Goal: Information Seeking & Learning: Find contact information

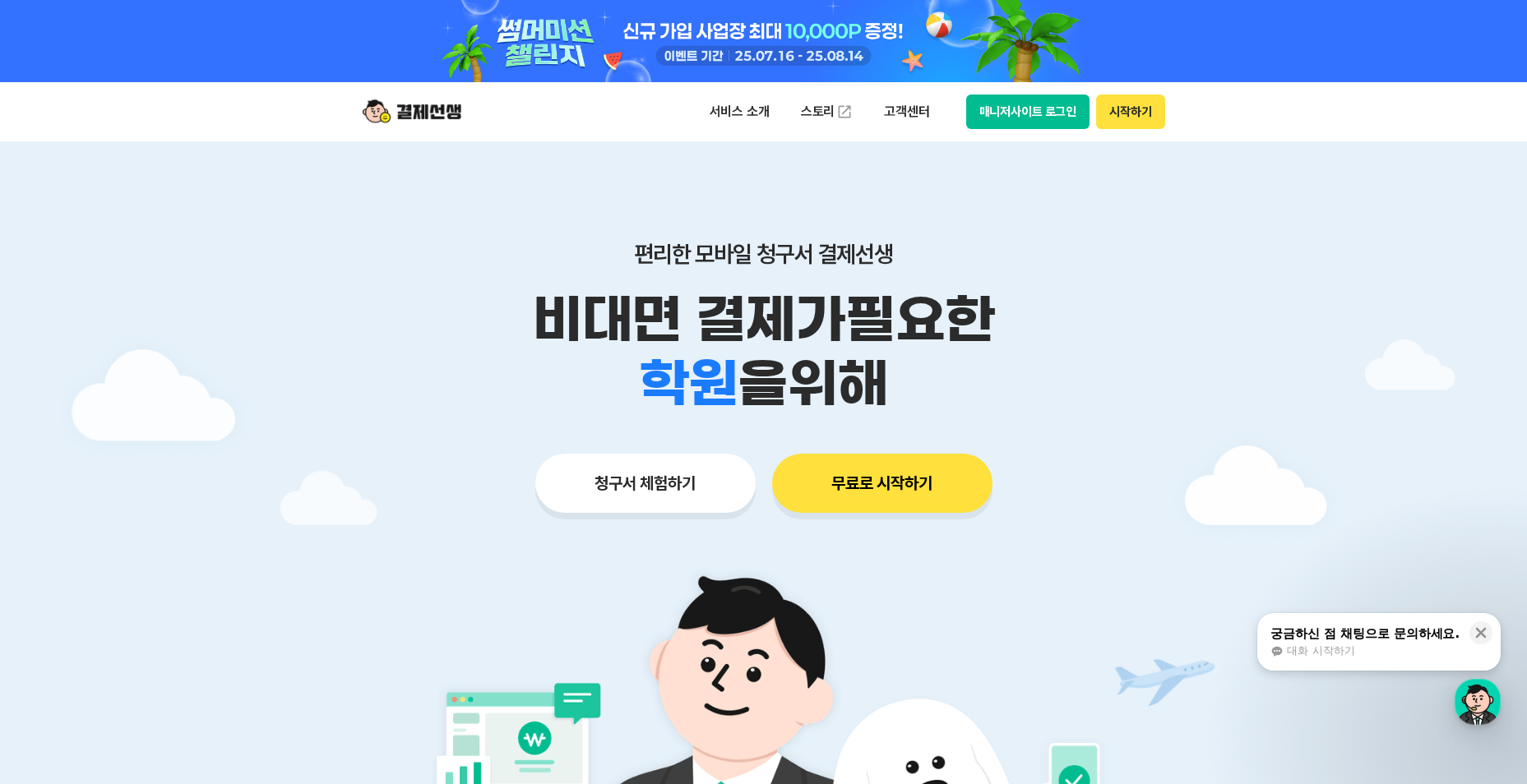
click at [1044, 115] on button "매니저사이트 로그인" at bounding box center [1028, 112] width 124 height 35
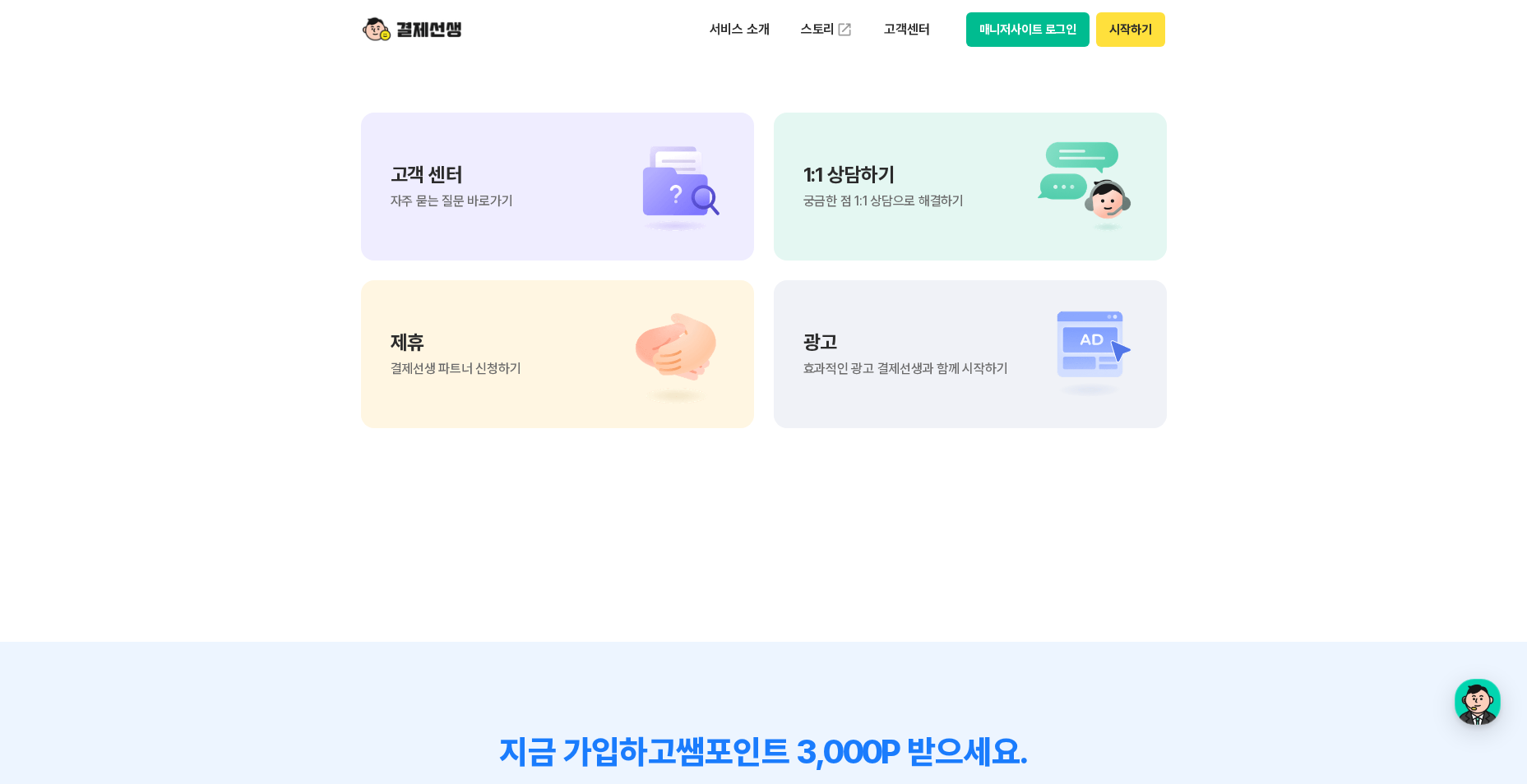
scroll to position [14774, 0]
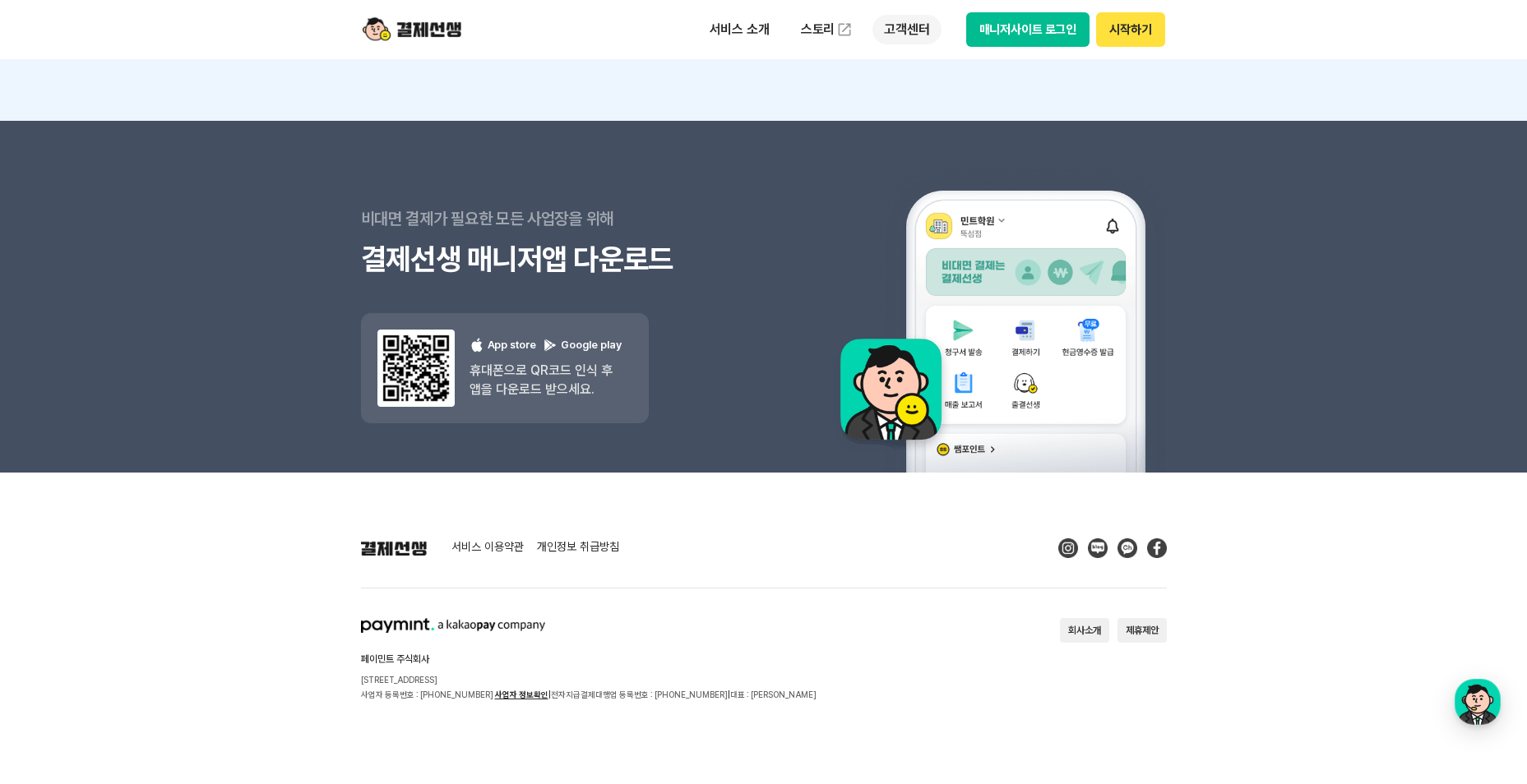
click at [884, 20] on p "고객센터" at bounding box center [907, 29] width 68 height 29
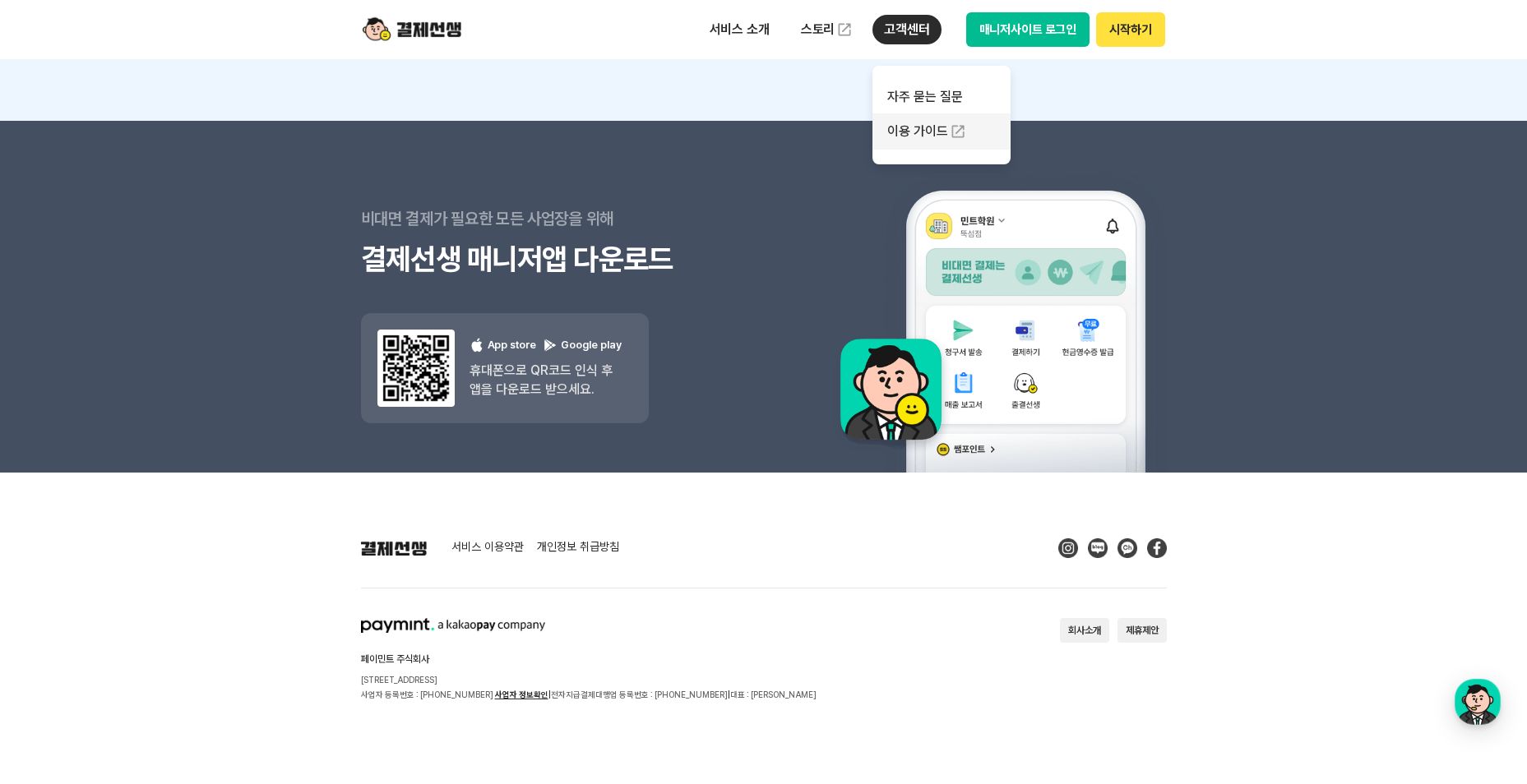
click at [925, 133] on link "이용 가이드" at bounding box center [942, 131] width 138 height 36
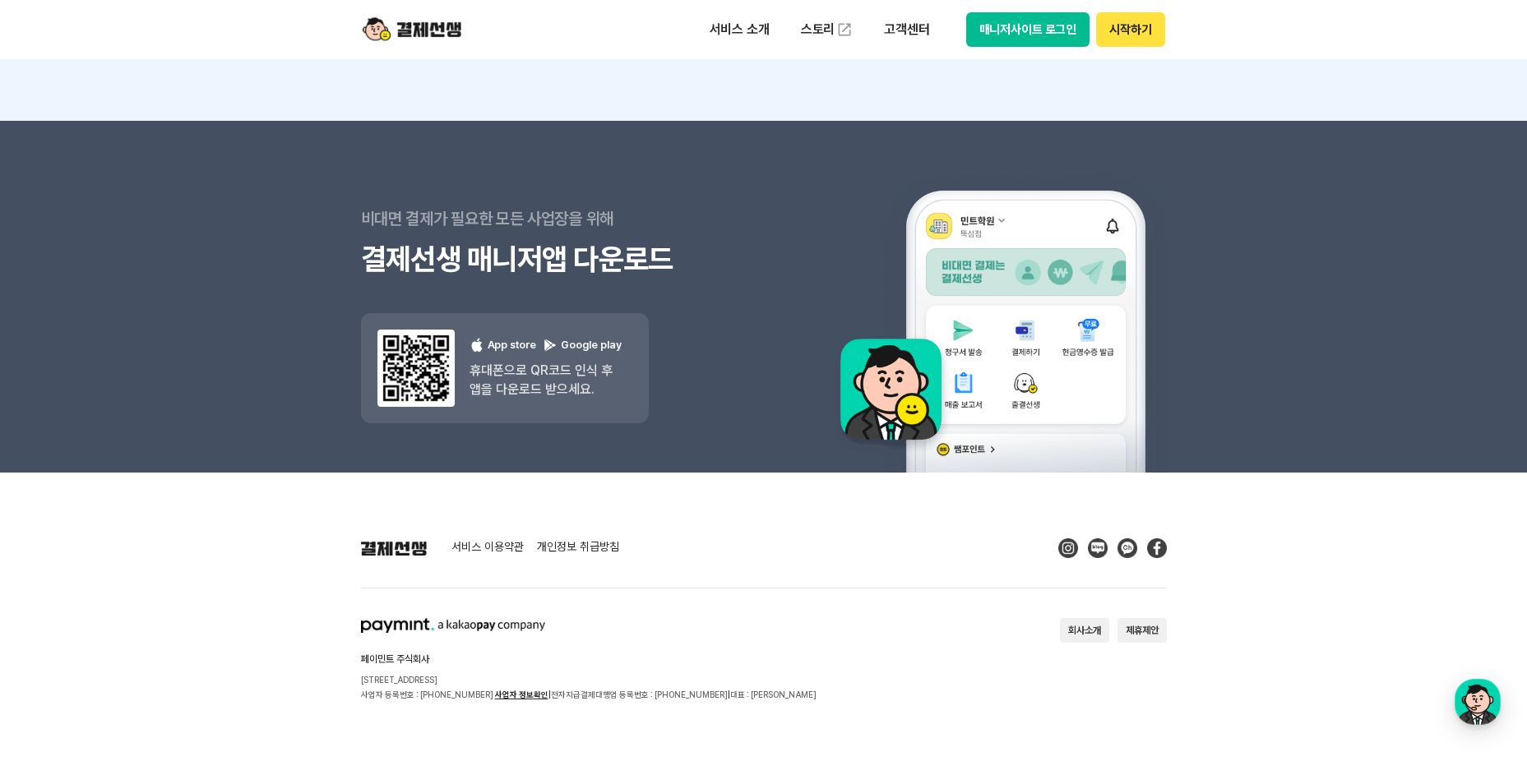
click at [781, 721] on footer "서비스 이용약관 개인정보 취급방침 페이민트 주식회사 [STREET_ADDRESS] 사업자 등록번호 : [PHONE_NUMBER] 사업자 정보확…" at bounding box center [763, 628] width 1527 height 312
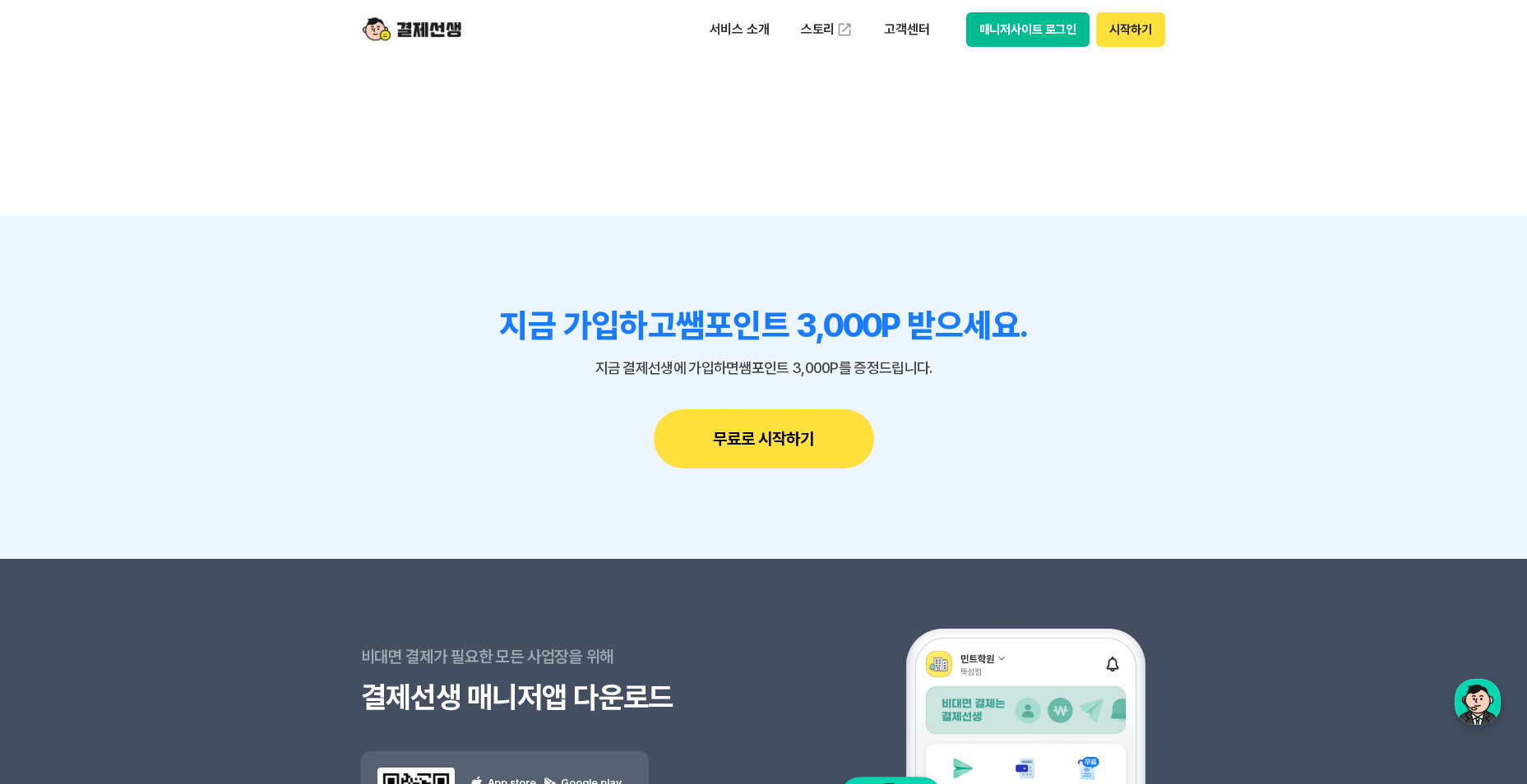
scroll to position [14116, 0]
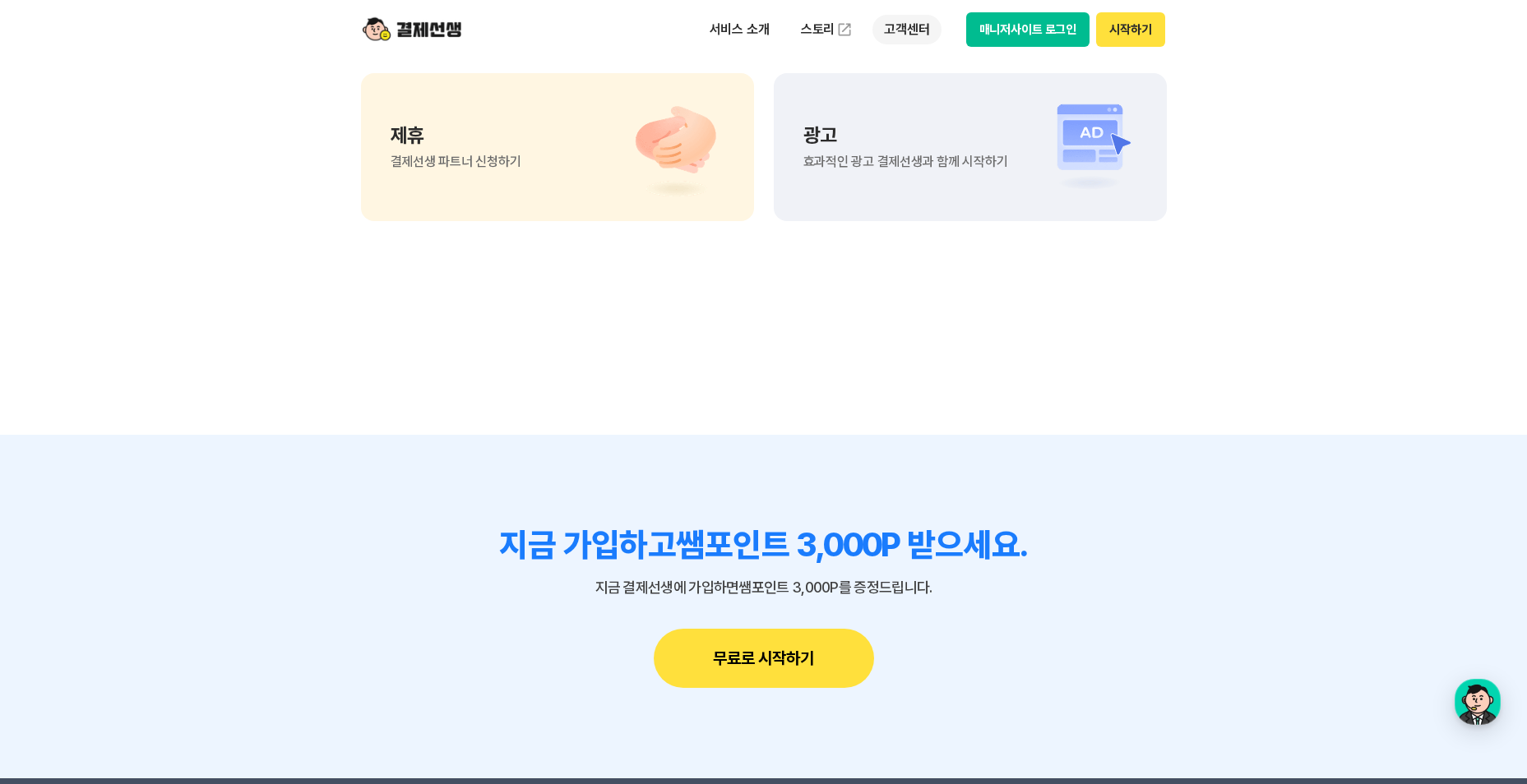
click at [921, 24] on p "고객센터" at bounding box center [907, 29] width 68 height 29
click at [1440, 699] on section "지금 가입하고 쌤포인트 3,000P 받으세요. 지금 결제선생에 가입하면 쌤포인트 3,000P를 증정드립니다. 무료로 시작하기" at bounding box center [763, 606] width 1527 height 343
click at [1466, 707] on div "button" at bounding box center [1477, 702] width 46 height 46
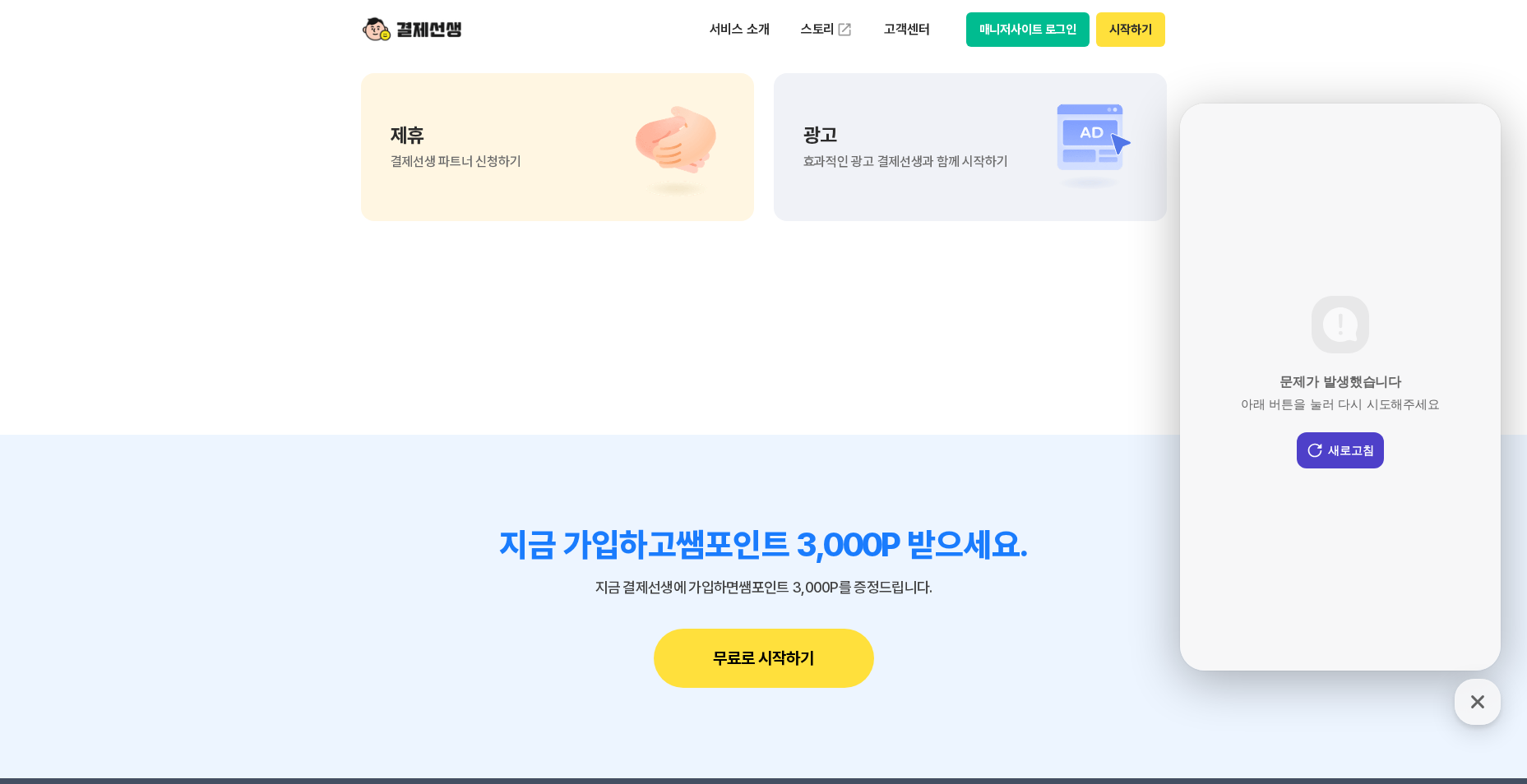
click at [1348, 437] on button "새로고침" at bounding box center [1340, 450] width 87 height 36
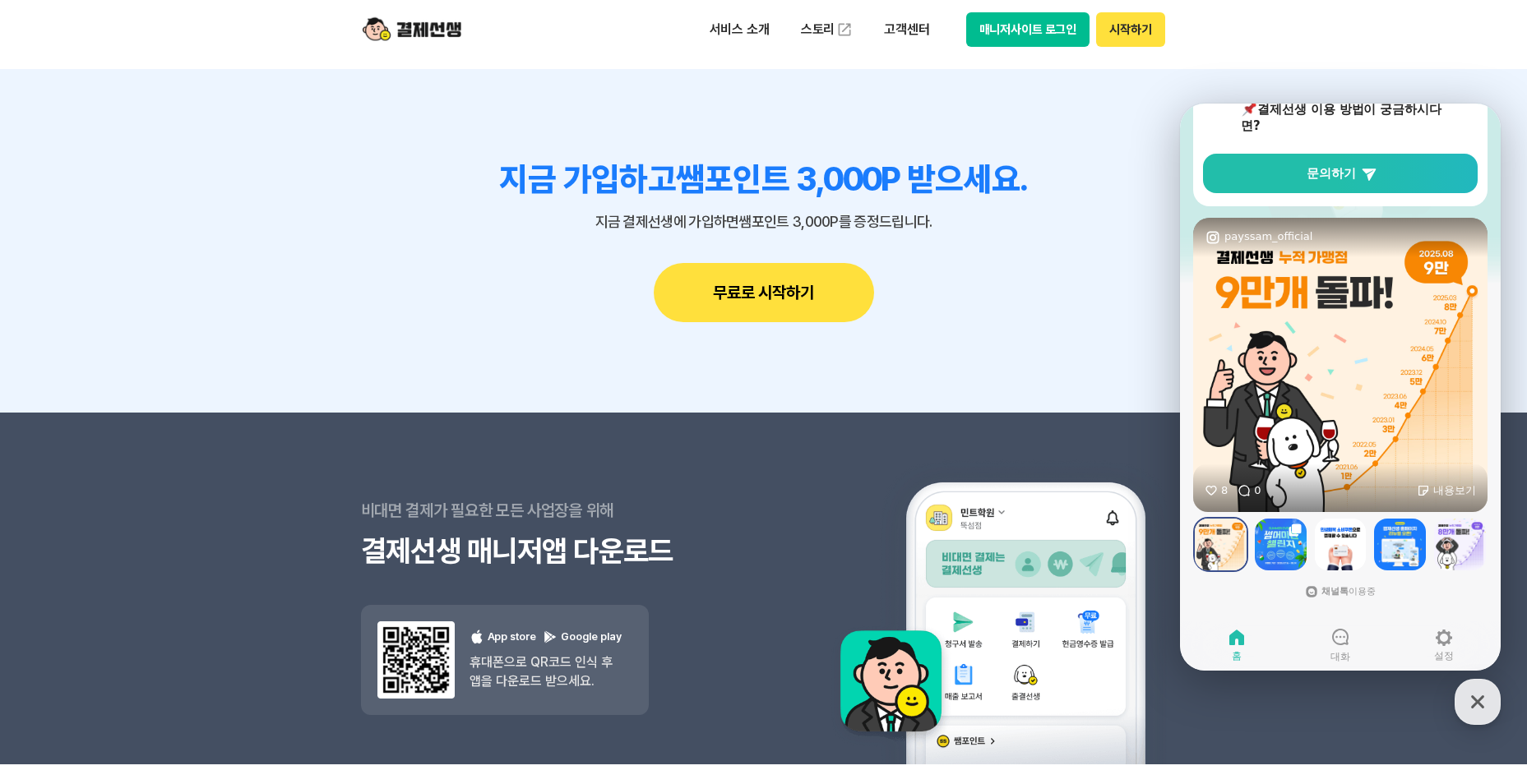
scroll to position [14555, 0]
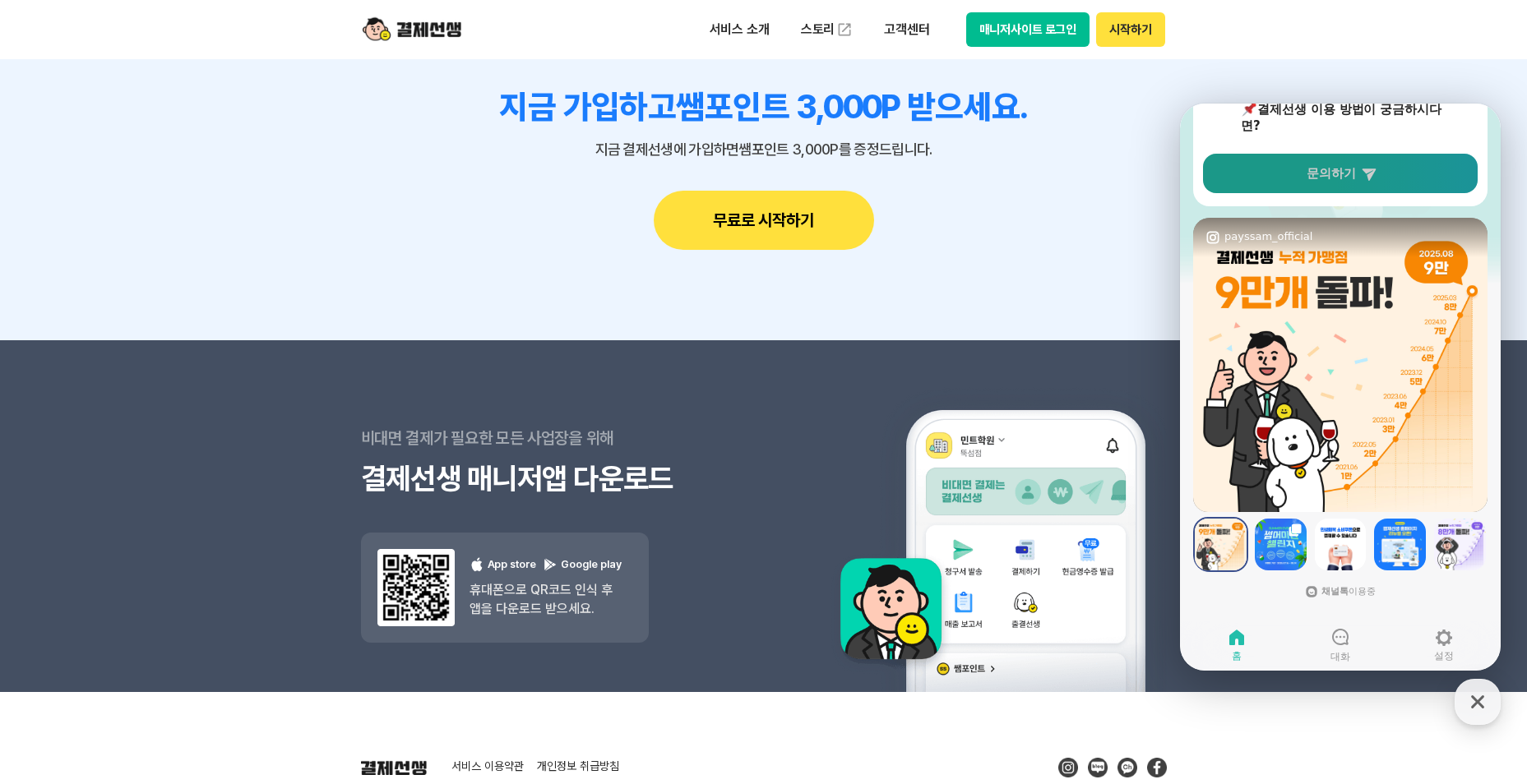
click at [1364, 188] on link "문의하기" at bounding box center [1340, 173] width 274 height 40
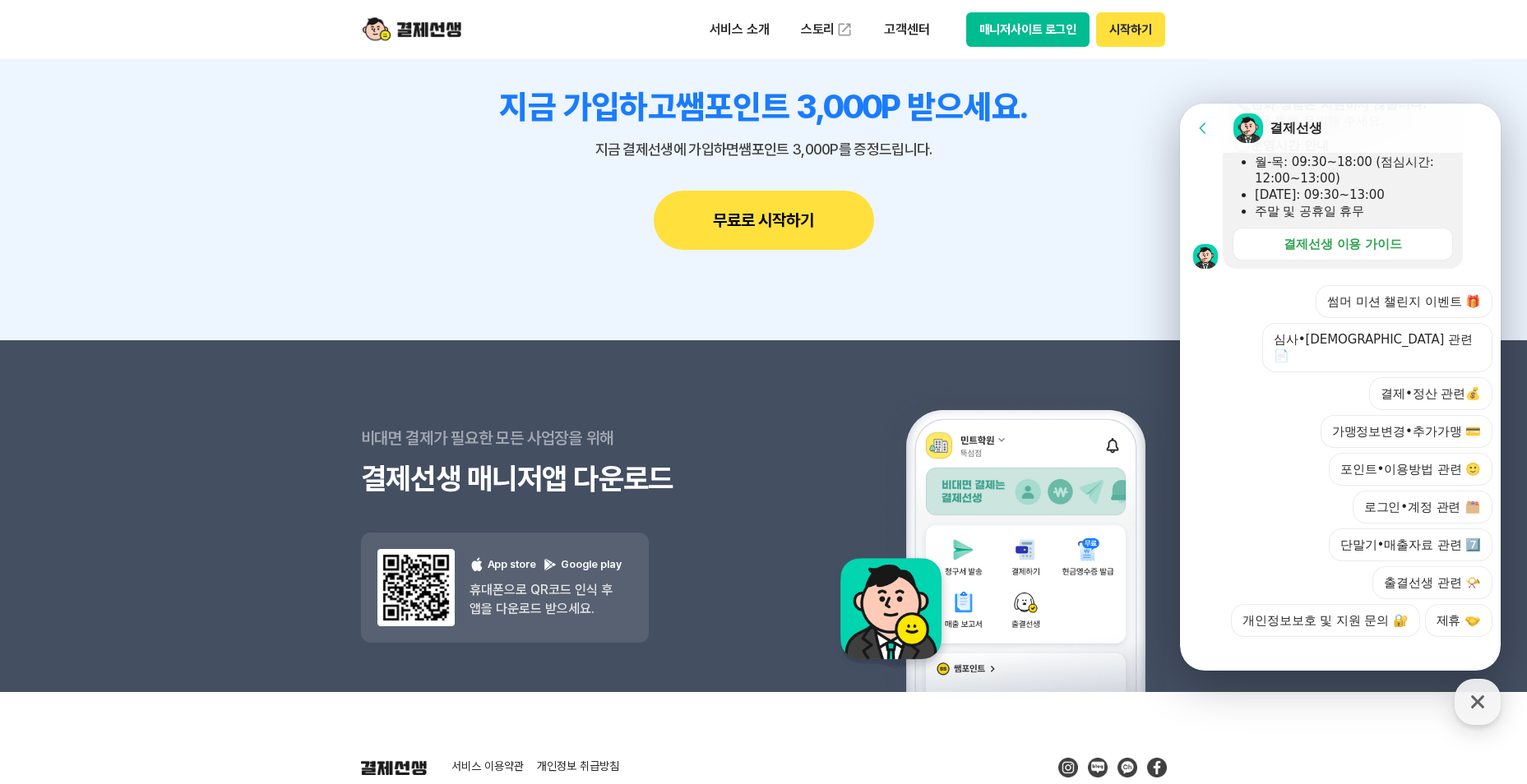
scroll to position [444, 0]
click at [1429, 377] on button "결제•정산 관련💰" at bounding box center [1430, 393] width 123 height 33
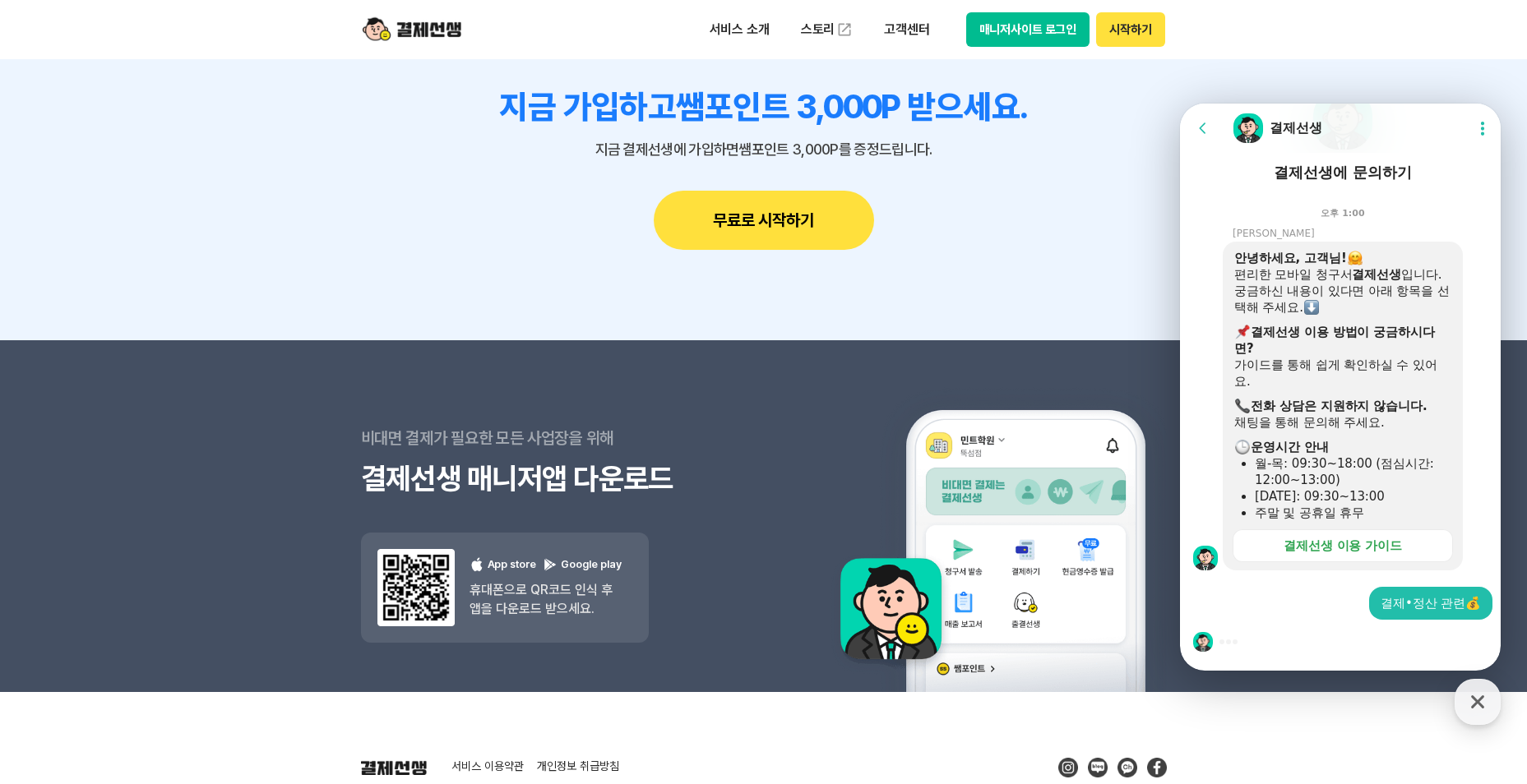
click at [1396, 486] on div "월-목: 09:30~18:00 (점심시간: 12:00~13:00)" at bounding box center [1352, 472] width 196 height 33
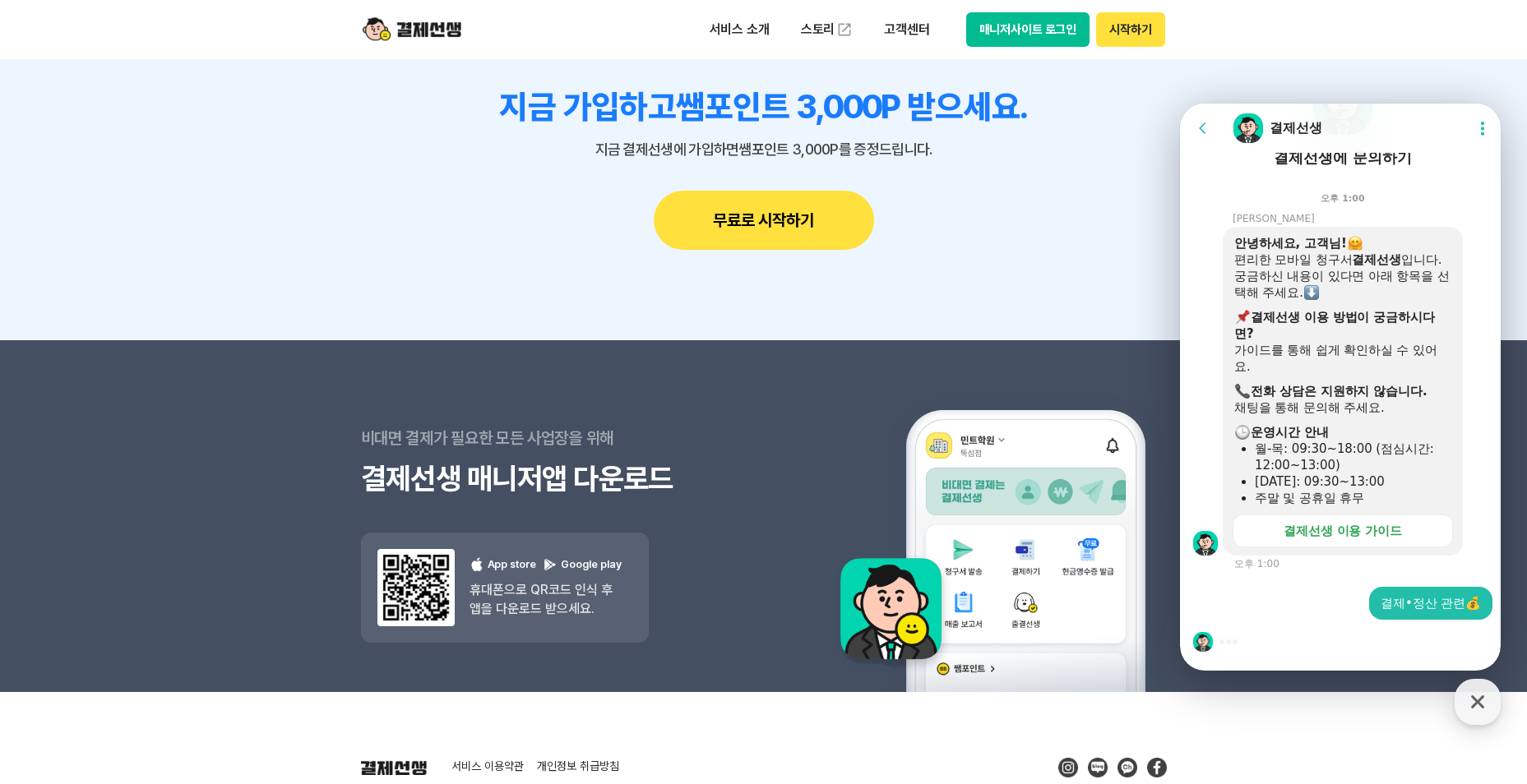
scroll to position [14774, 0]
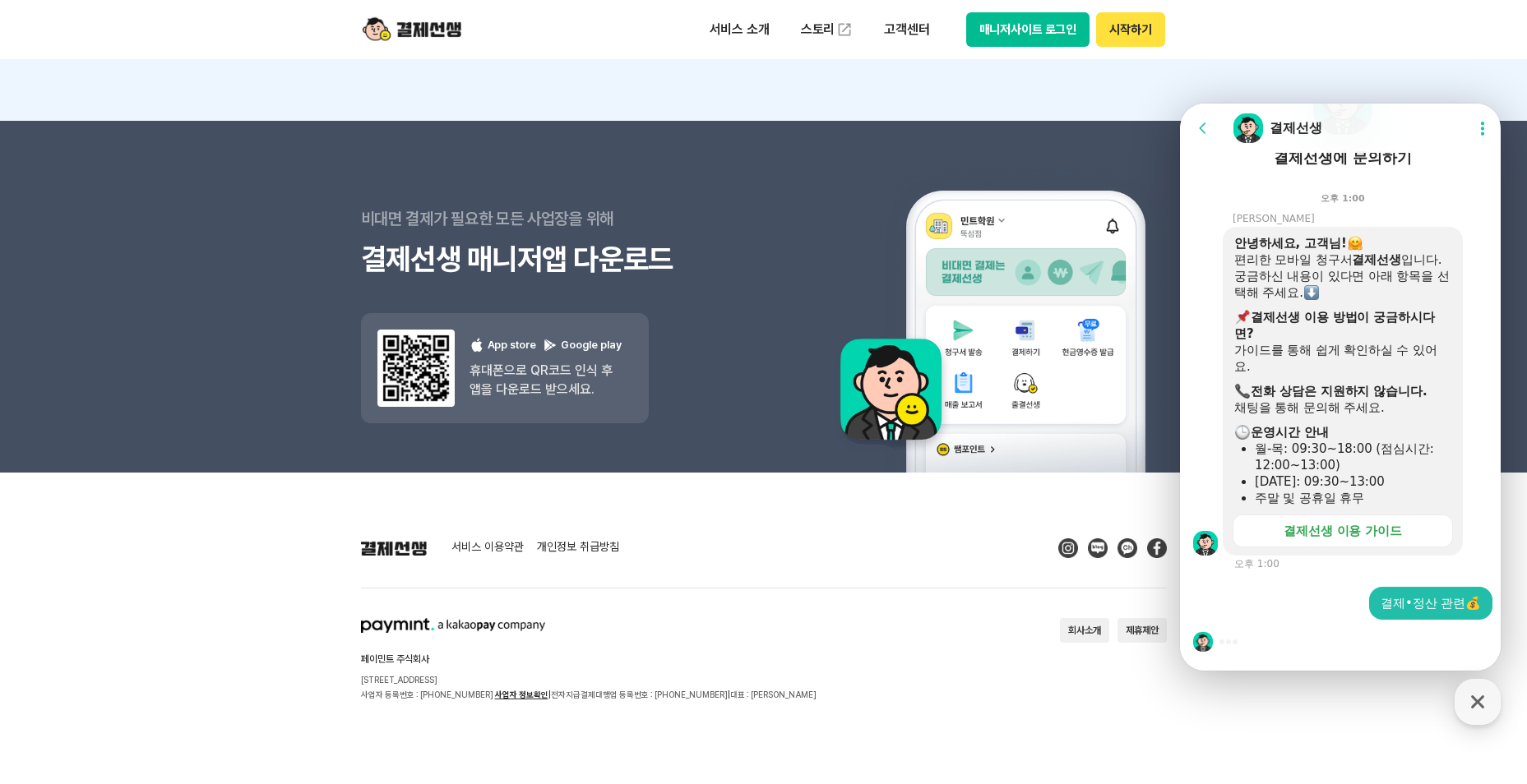
drag, startPoint x: 1297, startPoint y: 597, endPoint x: 1302, endPoint y: 628, distance: 31.4
click at [1299, 599] on div "결제•정산 관련💰" at bounding box center [1343, 604] width 326 height 33
drag, startPoint x: 1305, startPoint y: 640, endPoint x: 1294, endPoint y: 652, distance: 16.3
click at [1305, 642] on div at bounding box center [1343, 642] width 326 height 44
click at [1289, 656] on div at bounding box center [1343, 642] width 326 height 44
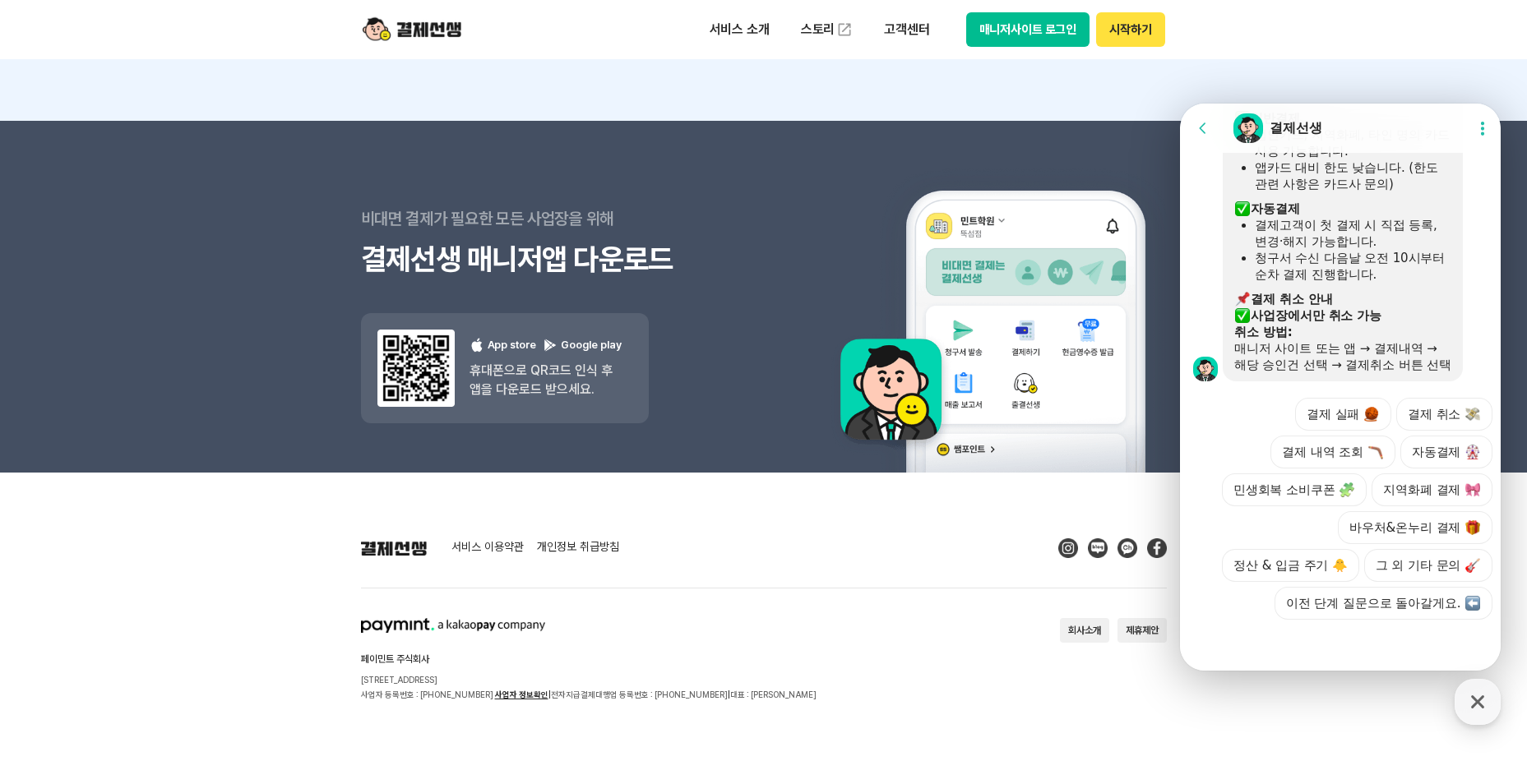
scroll to position [976, 0]
drag, startPoint x: 1299, startPoint y: 645, endPoint x: 1284, endPoint y: 656, distance: 18.6
click at [1298, 651] on div at bounding box center [1343, 642] width 326 height 44
click at [1277, 657] on div at bounding box center [1343, 642] width 326 height 44
click at [1275, 653] on div at bounding box center [1343, 642] width 326 height 44
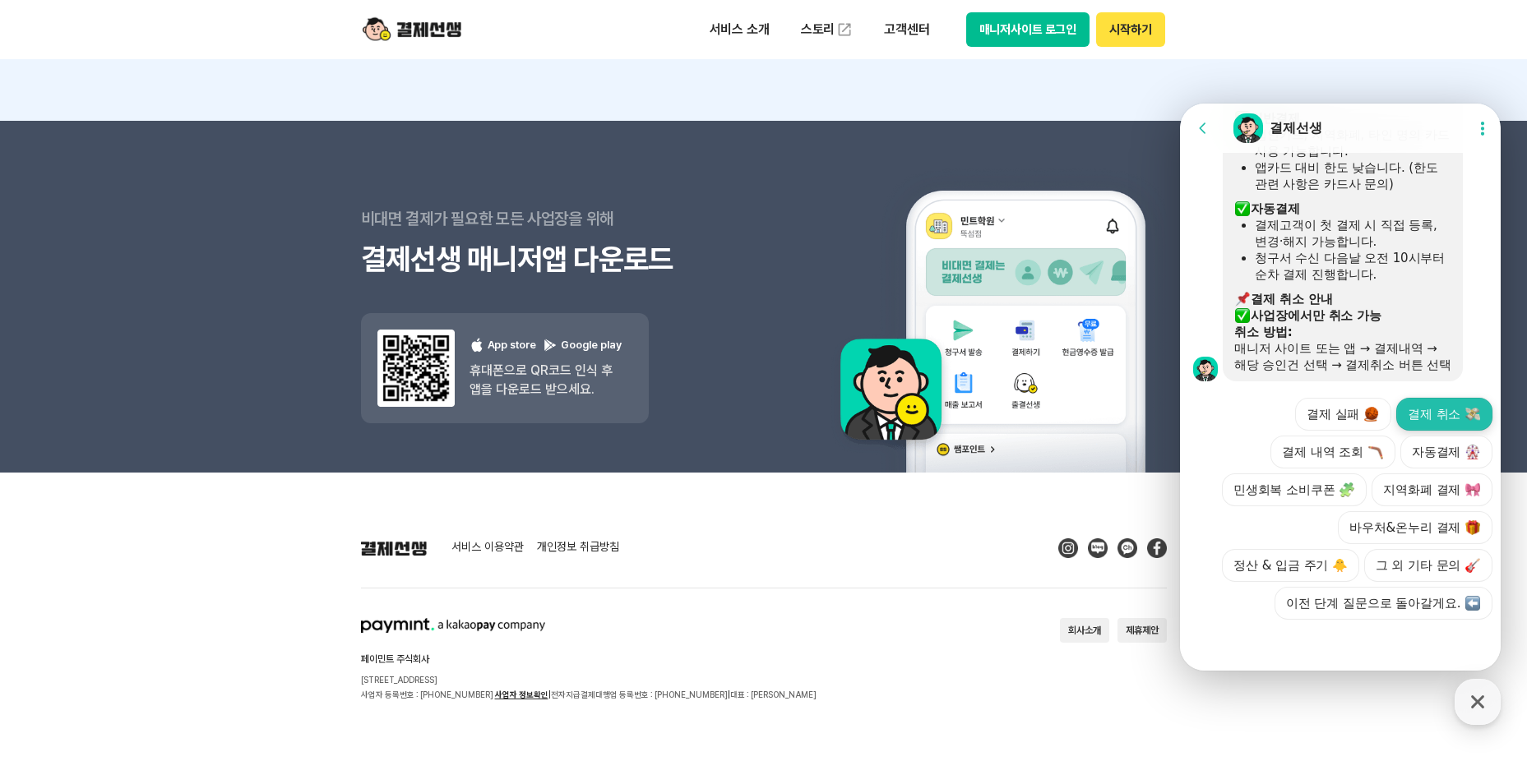
click at [1406, 398] on button "결제 취소" at bounding box center [1444, 414] width 97 height 33
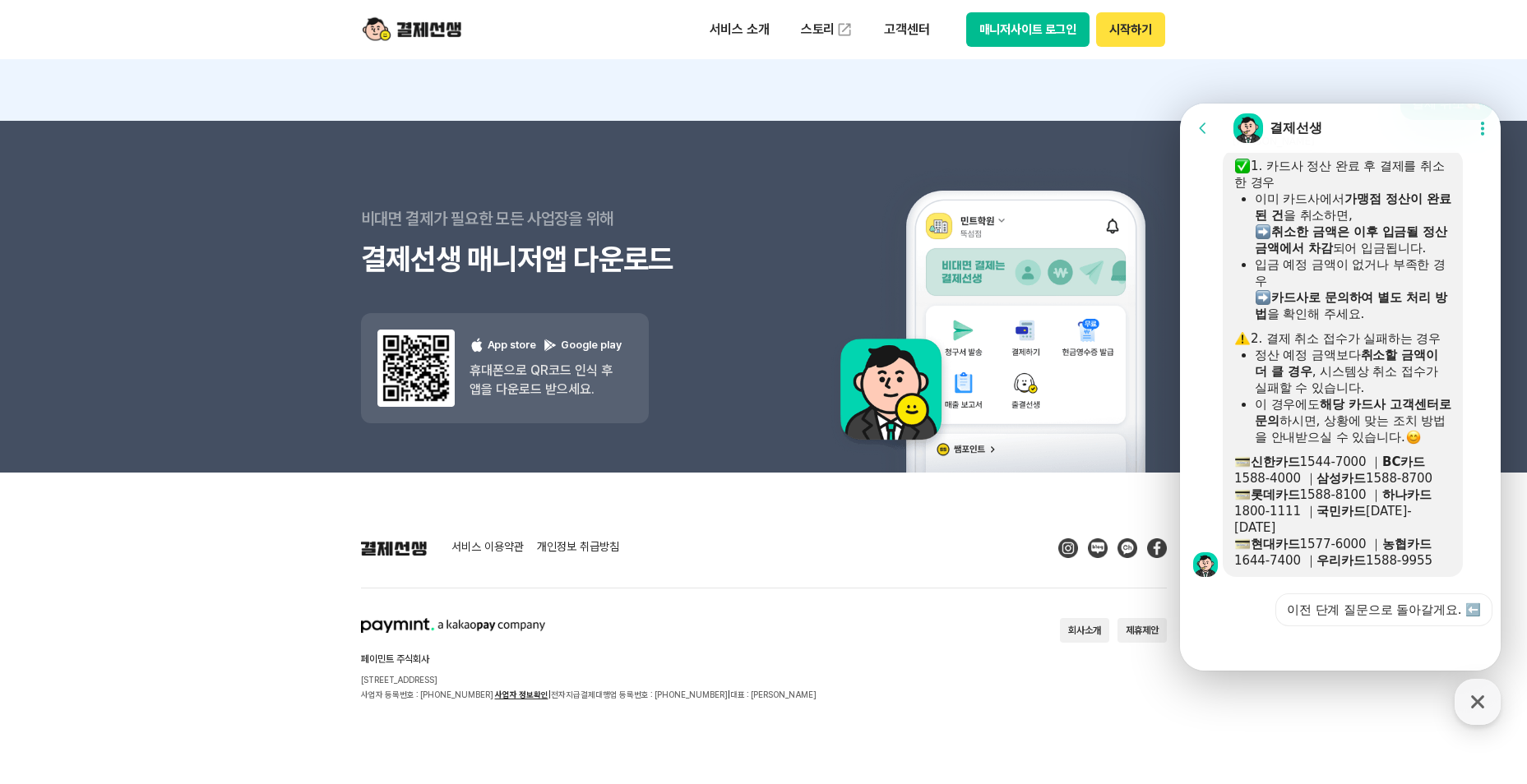
scroll to position [1218, 0]
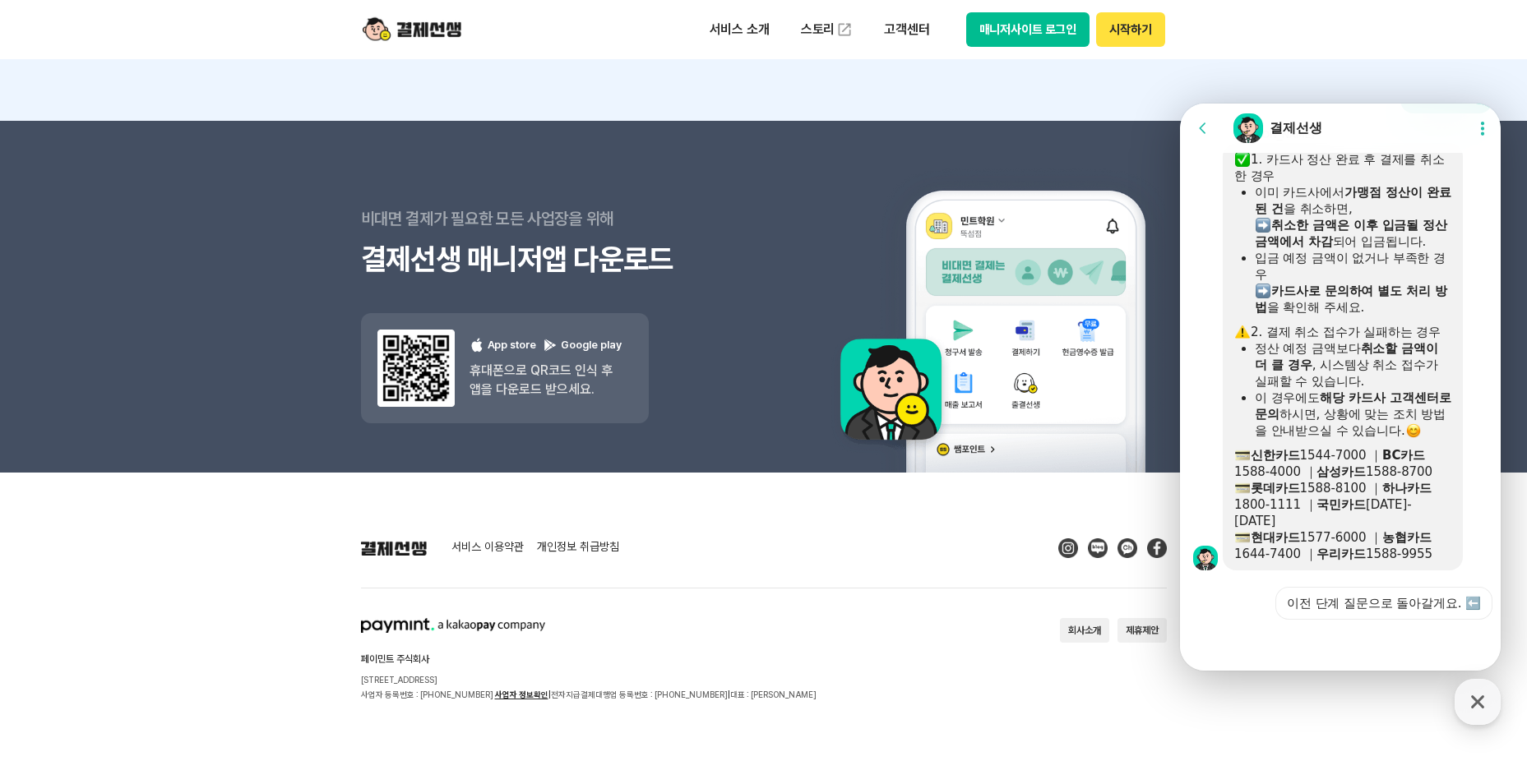
click at [1359, 429] on div "이 경우에도 해당 카드사 고객센터로 문의 하시면, 상황에 맞는 조치 방법을 안내받으실 수 있습니다." at bounding box center [1352, 414] width 196 height 50
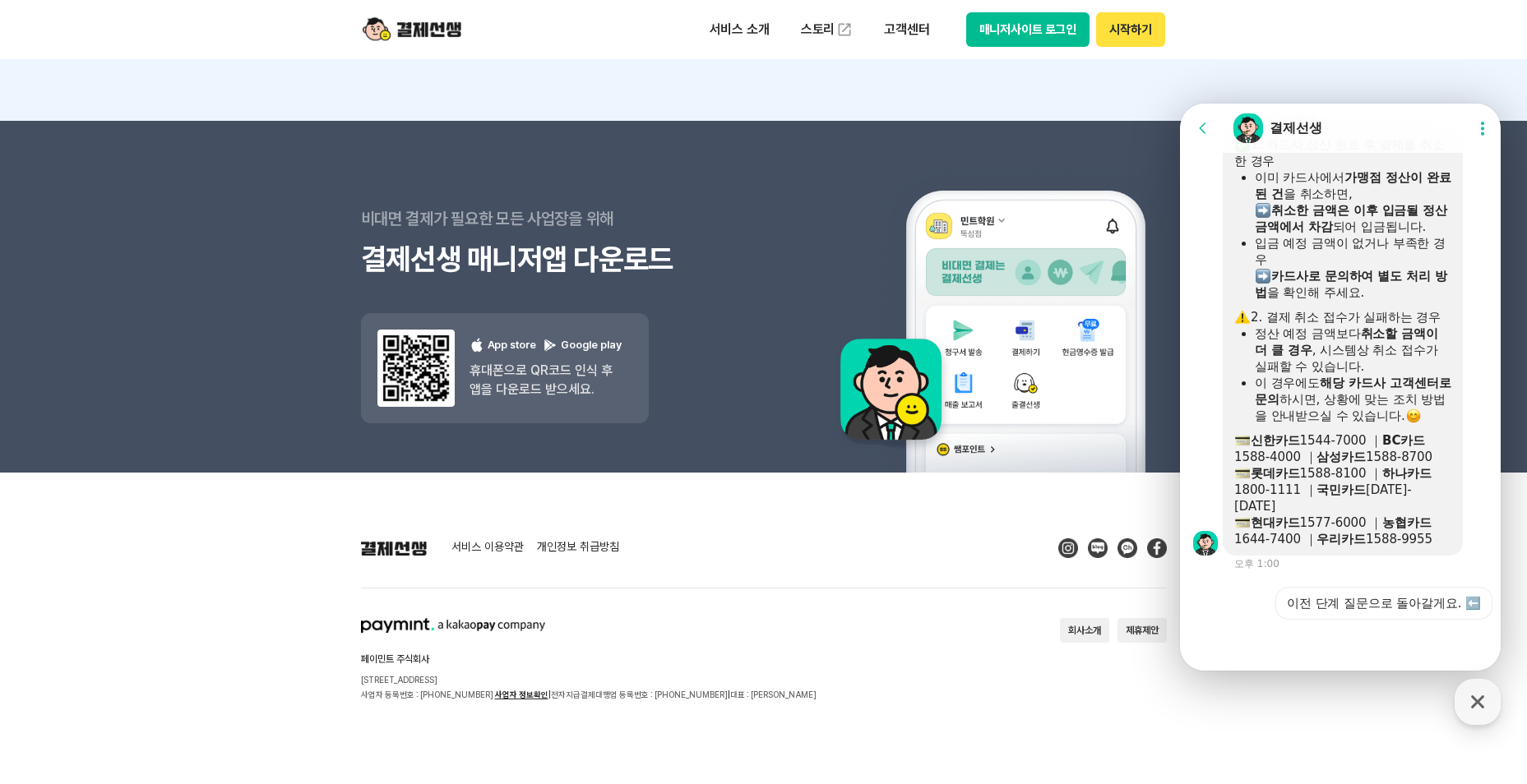
scroll to position [1233, 0]
click at [1327, 421] on div "이 경우에도 해당 카드사 고객센터로 문의 하시면, 상황에 맞는 조치 방법을 안내받으실 수 있습니다." at bounding box center [1352, 399] width 196 height 50
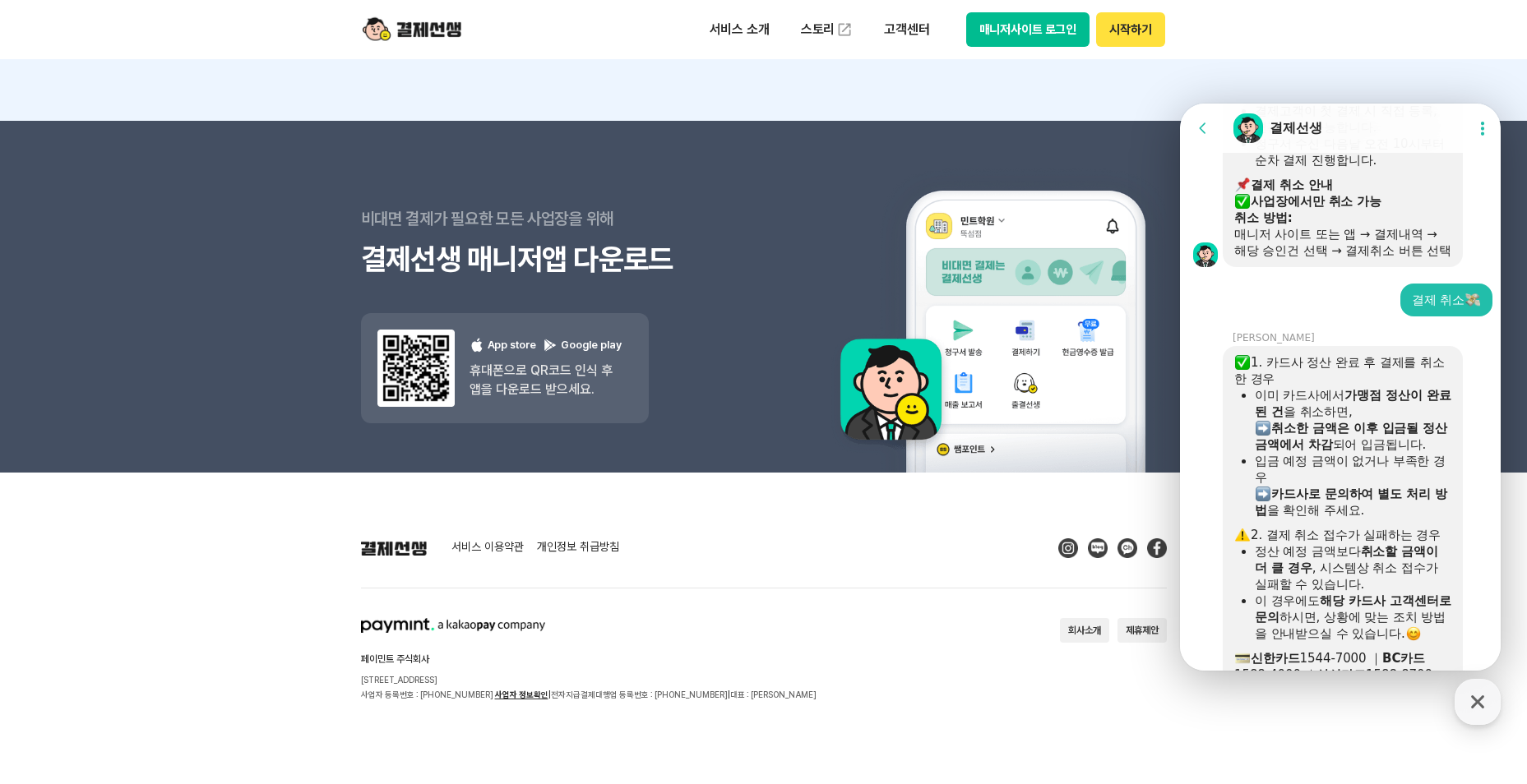
scroll to position [1218, 0]
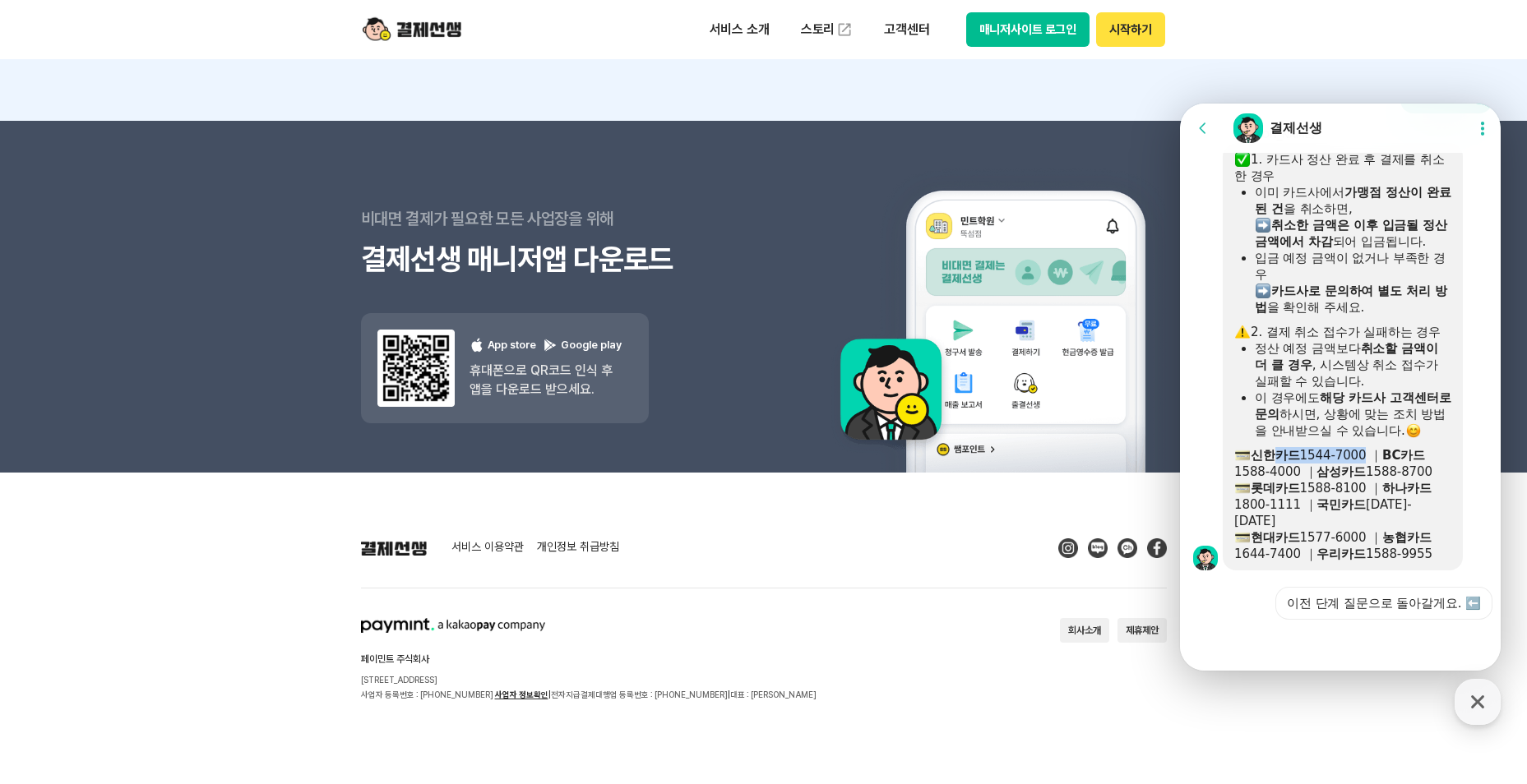
drag, startPoint x: 1282, startPoint y: 467, endPoint x: 1365, endPoint y: 476, distance: 83.5
click at [1365, 476] on div "​ 신한카드 1544-7000 ｜ BC카드 1588-4000 ｜ 삼성카드 1588-8700" at bounding box center [1343, 464] width 217 height 33
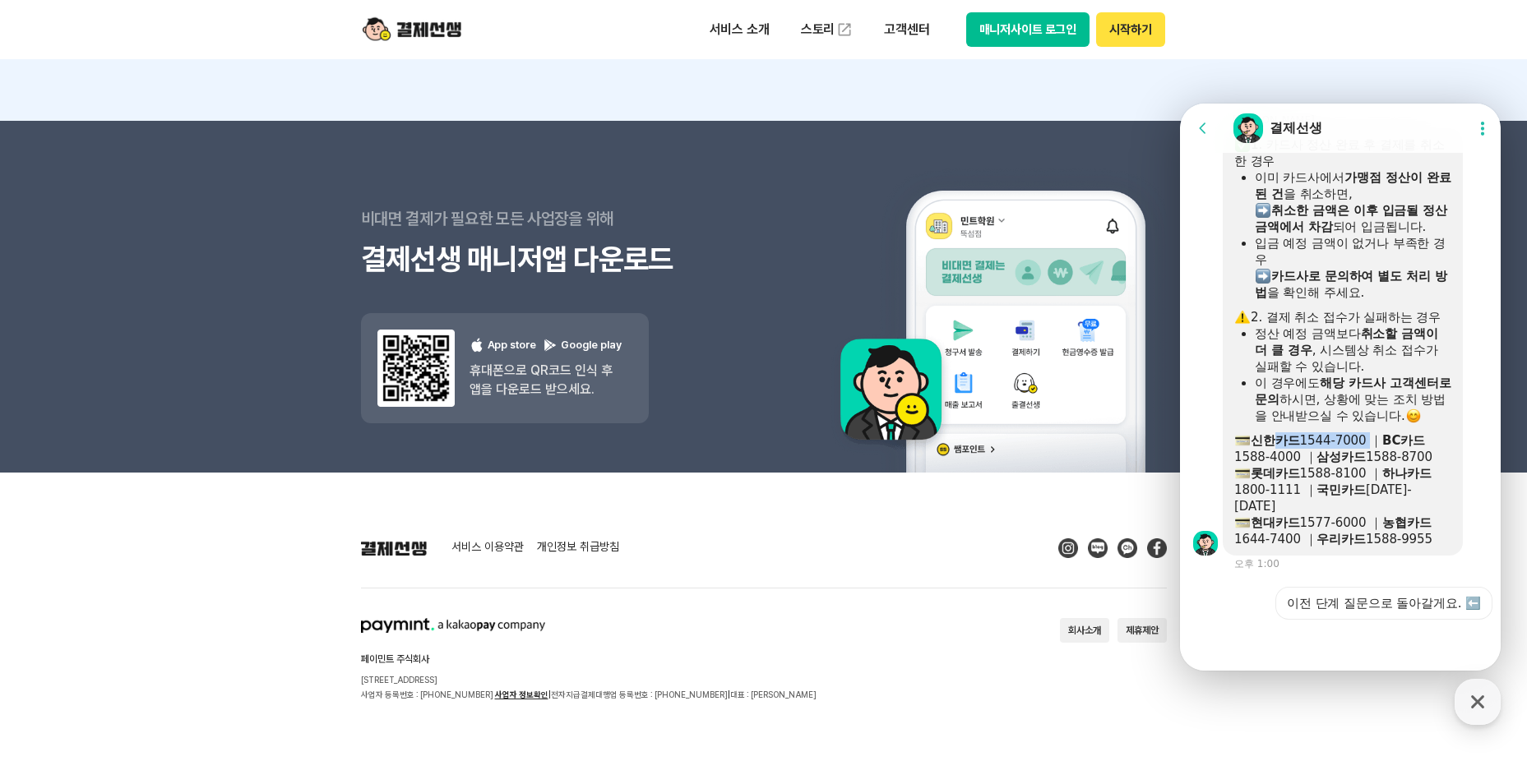
drag, startPoint x: 1365, startPoint y: 476, endPoint x: 1303, endPoint y: 451, distance: 66.9
click at [1300, 448] on b "신한카드" at bounding box center [1276, 441] width 50 height 15
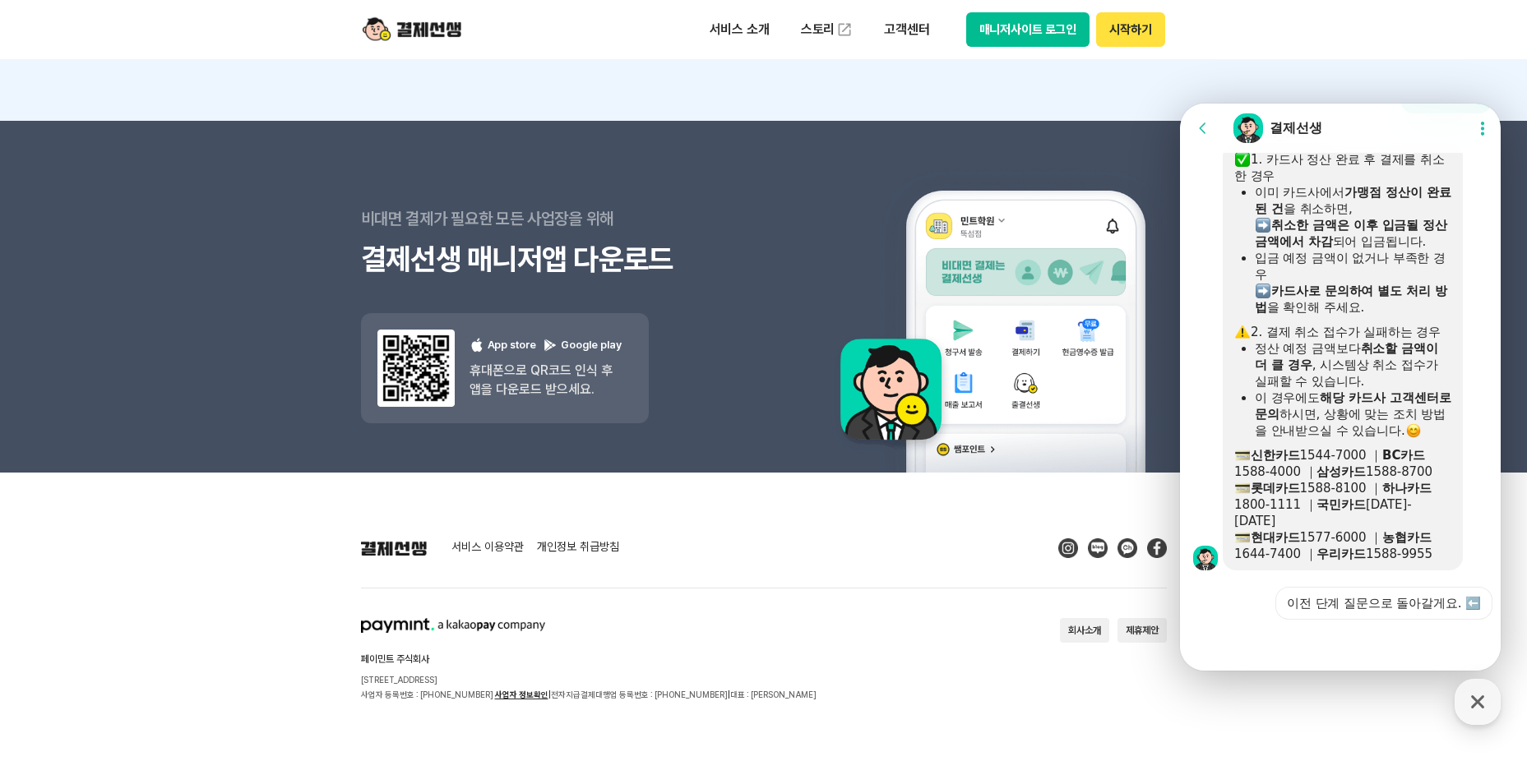
click at [1329, 411] on div "이 경우에도 해당 카드사 고객센터로 문의 하시면, 상황에 맞는 조치 방법을 안내받으실 수 있습니다." at bounding box center [1352, 414] width 196 height 50
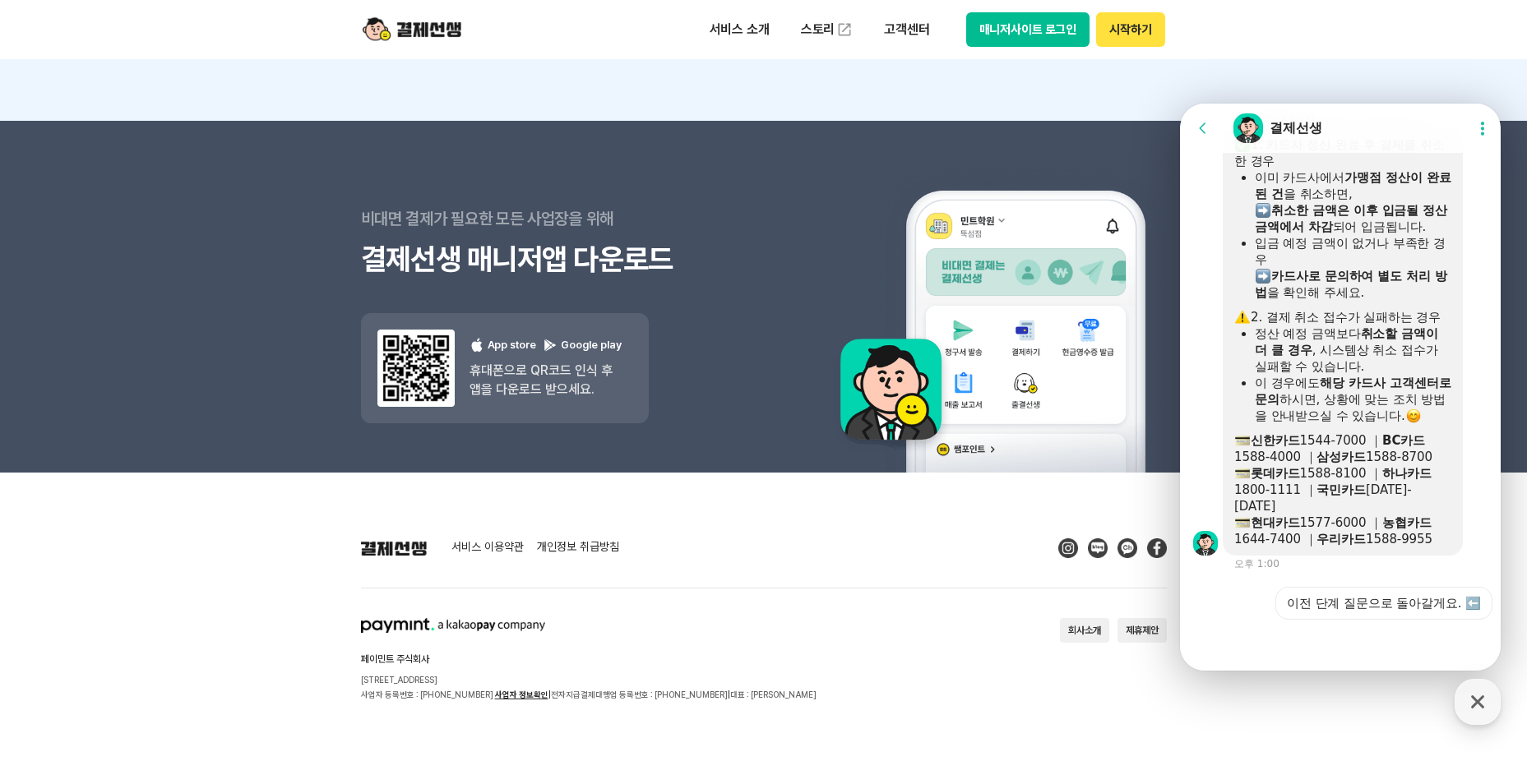
scroll to position [1233, 0]
drag, startPoint x: 1310, startPoint y: 449, endPoint x: 1364, endPoint y: 455, distance: 54.3
click at [1364, 455] on div "​ 신한카드 1544-7000 ｜ BC카드 1588-4000 ｜ 삼성카드 1588-8700" at bounding box center [1343, 449] width 217 height 33
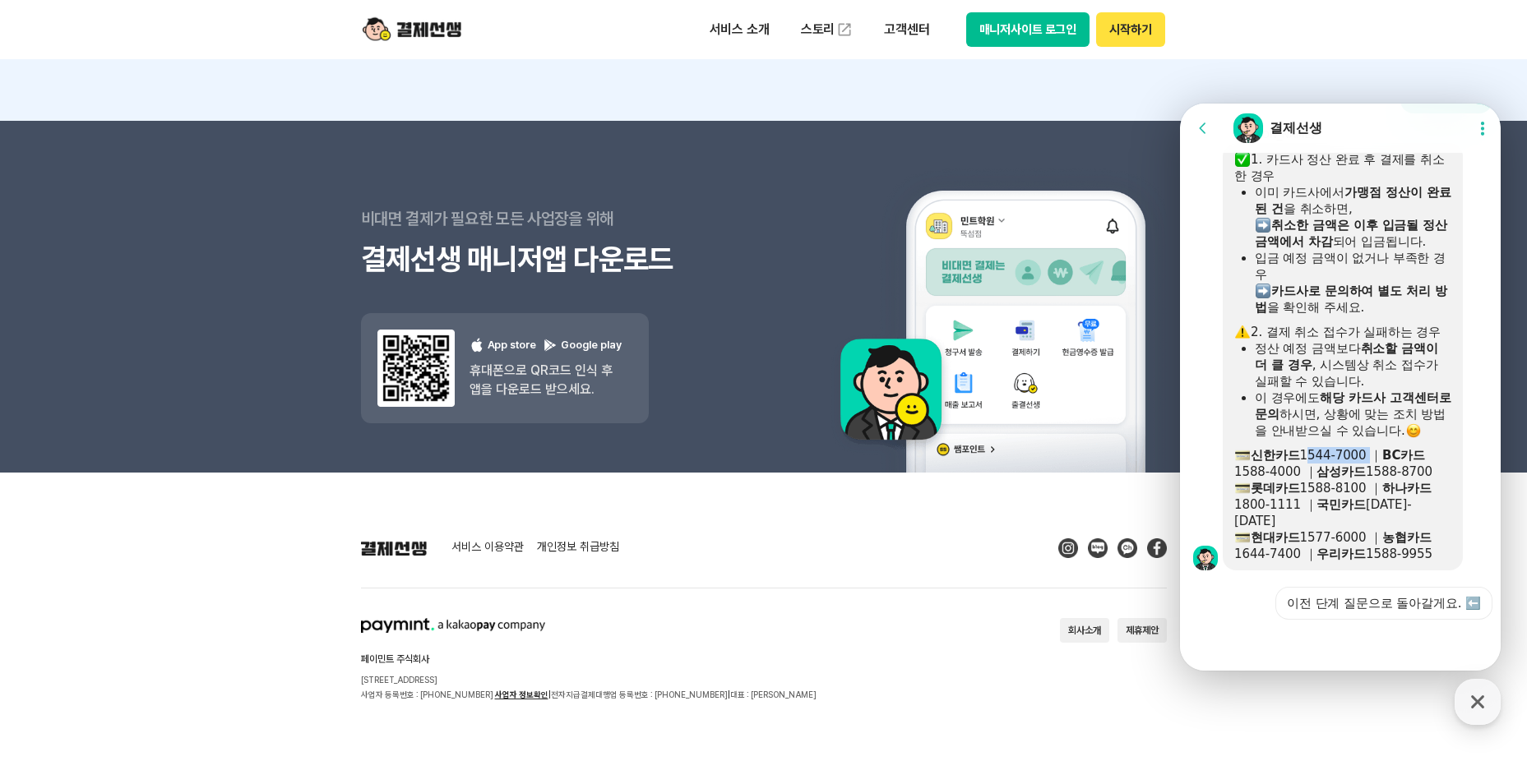
drag, startPoint x: 1364, startPoint y: 455, endPoint x: 1351, endPoint y: 477, distance: 25.6
click at [1352, 477] on div "​ 신한카드 1544-7000 ｜ BC카드 1588-4000 ｜ 삼성카드 1588-8700" at bounding box center [1343, 464] width 217 height 33
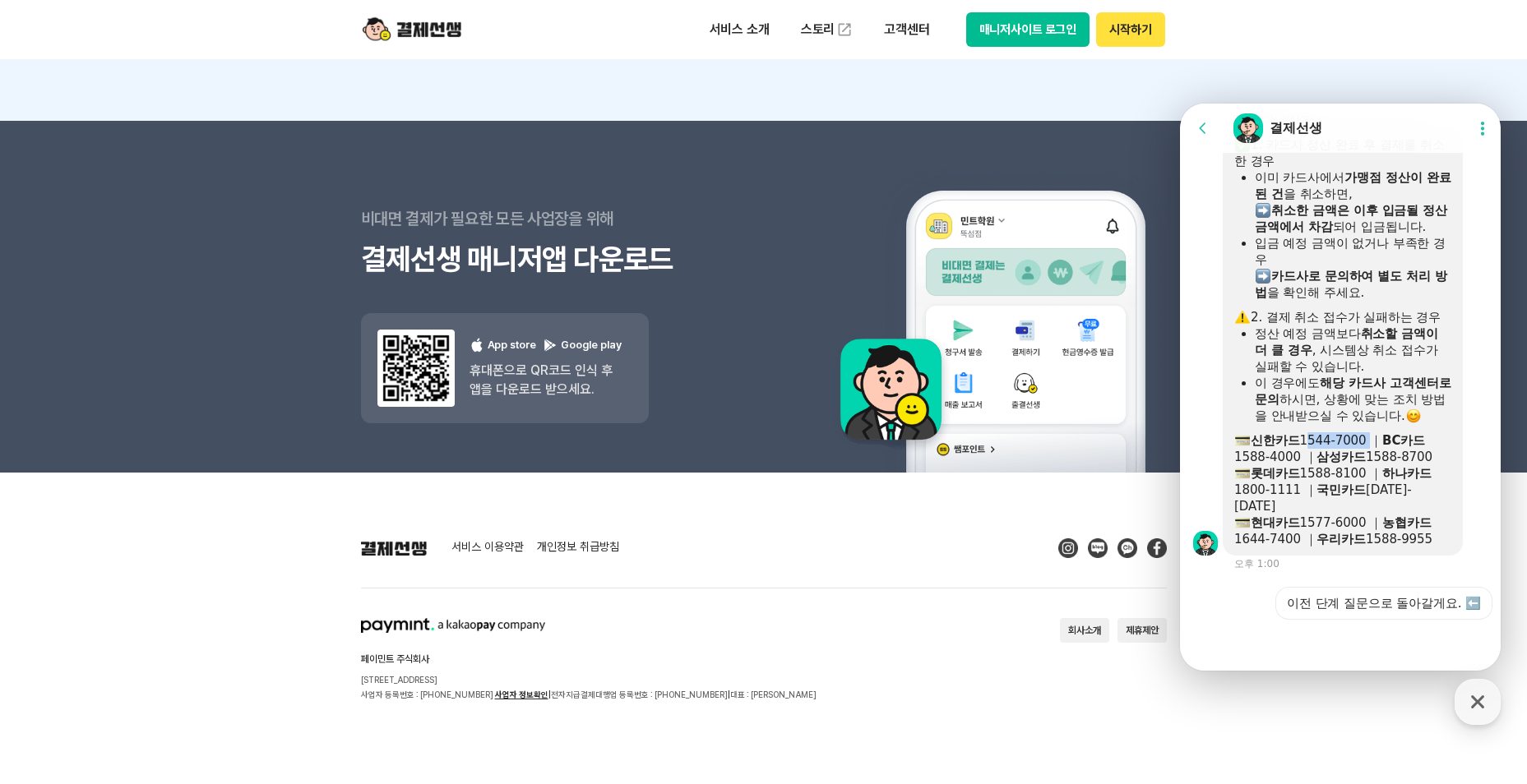
drag, startPoint x: 1366, startPoint y: 461, endPoint x: 1309, endPoint y: 457, distance: 57.1
click at [1309, 457] on div "​ 신한카드 1544-7000 ｜ BC카드 1588-4000 ｜ 삼성카드 1588-8700" at bounding box center [1343, 449] width 217 height 33
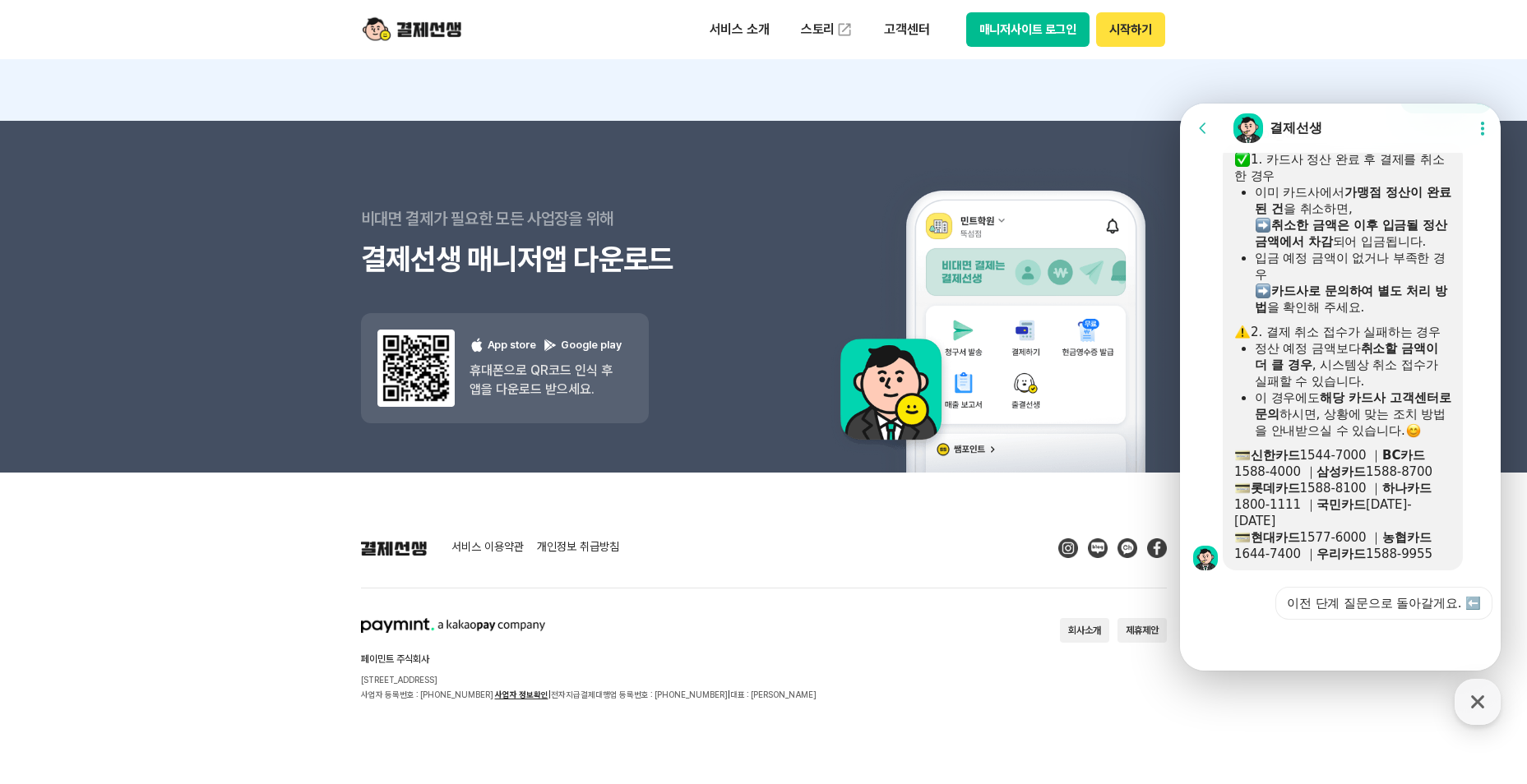
drag, startPoint x: 1309, startPoint y: 457, endPoint x: 1298, endPoint y: 443, distance: 17.8
click at [1298, 439] on div "이 경우에도 해당 카드사 고객센터로 문의 하시면, 상황에 맞는 조치 방법을 안내받으실 수 있습니다." at bounding box center [1352, 414] width 196 height 50
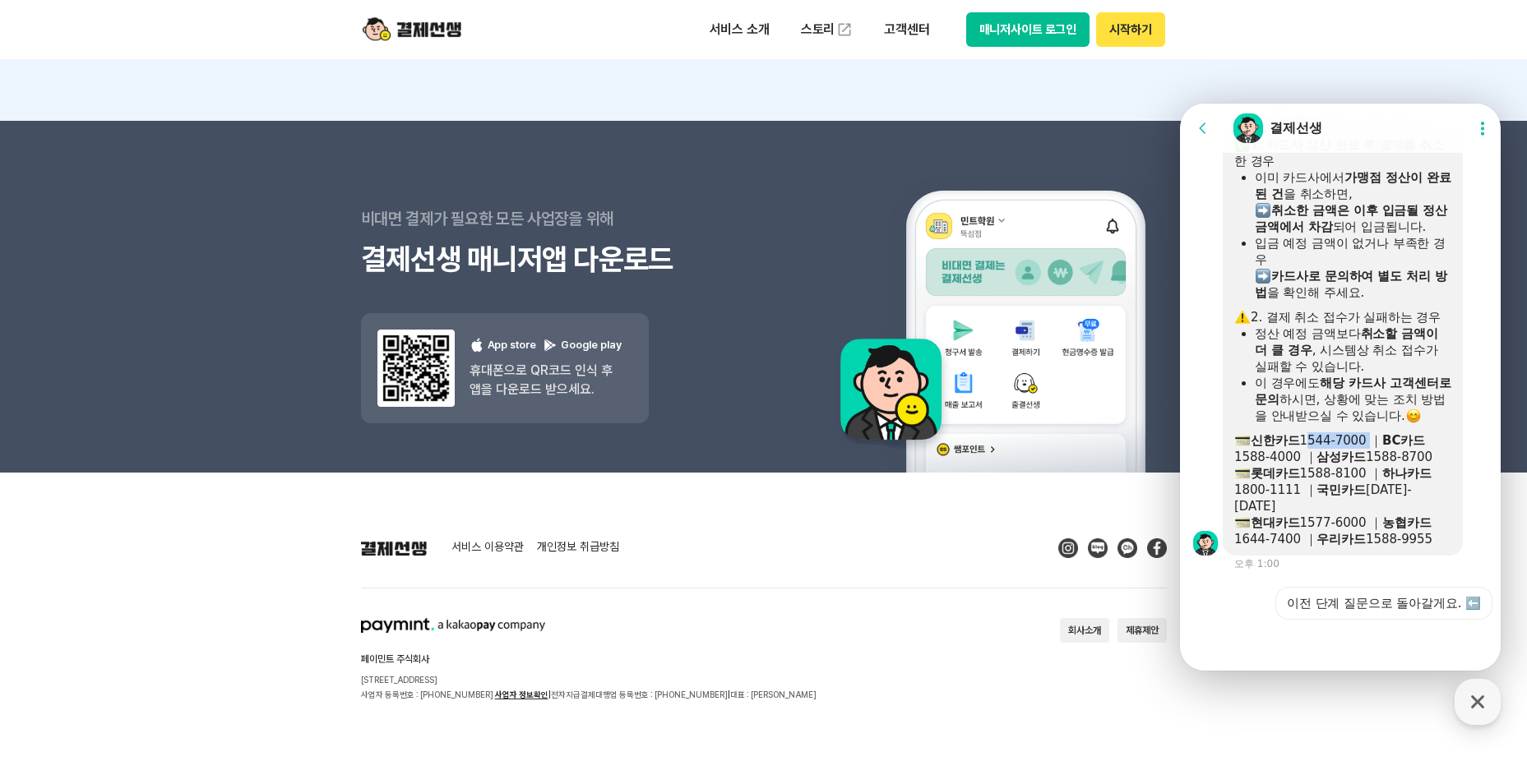
drag, startPoint x: 1307, startPoint y: 460, endPoint x: 1368, endPoint y: 464, distance: 61.1
click at [1368, 464] on div "​ 신한카드 1544-7000 ｜ BC카드 1588-4000 ｜ 삼성카드 1588-8700" at bounding box center [1343, 449] width 217 height 33
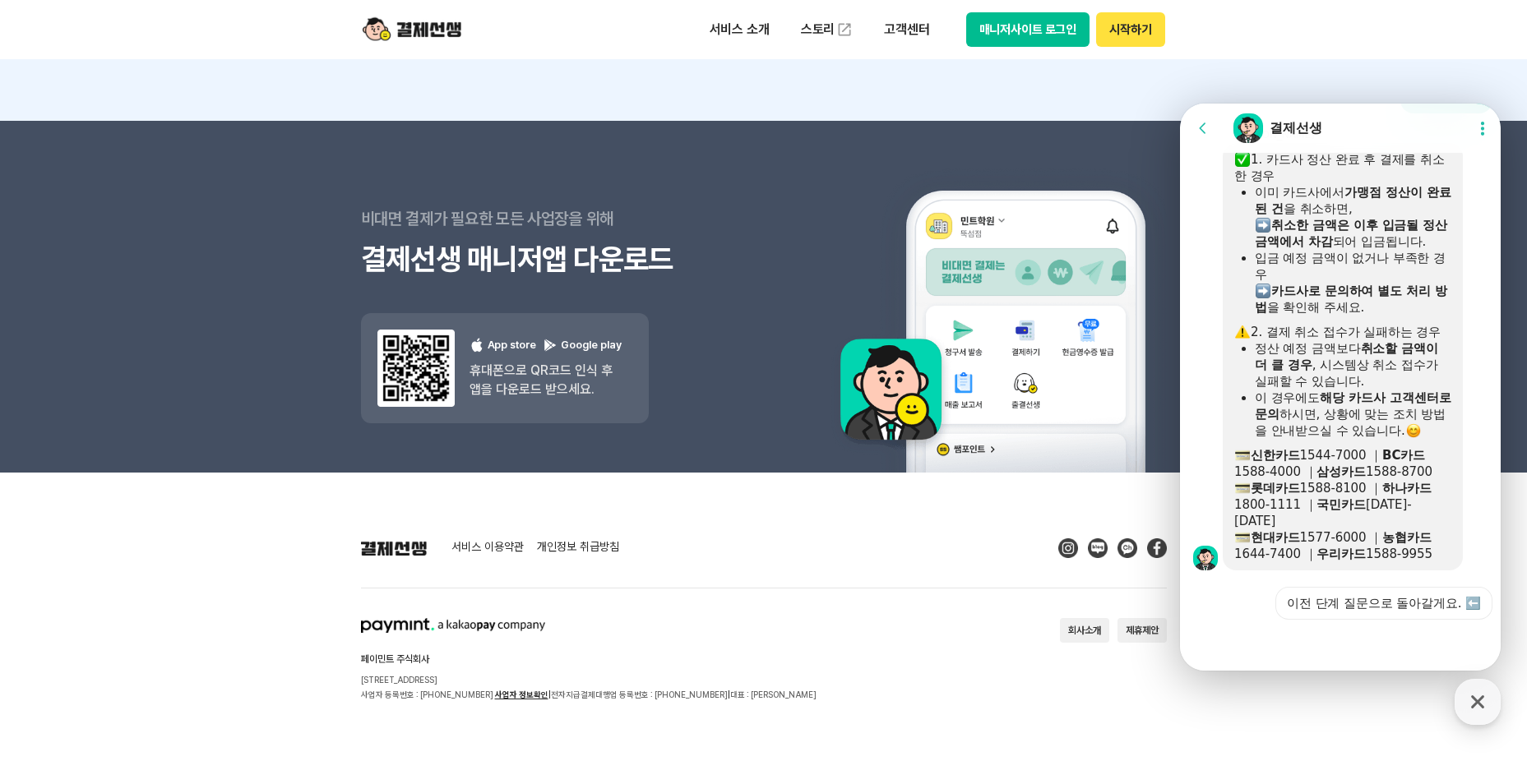
drag, startPoint x: 1368, startPoint y: 464, endPoint x: 1325, endPoint y: 446, distance: 46.6
click at [1325, 439] on div "이 경우에도 해당 카드사 고객센터로 문의 하시면, 상황에 맞는 조치 방법을 안내받으실 수 있습니다." at bounding box center [1352, 414] width 196 height 50
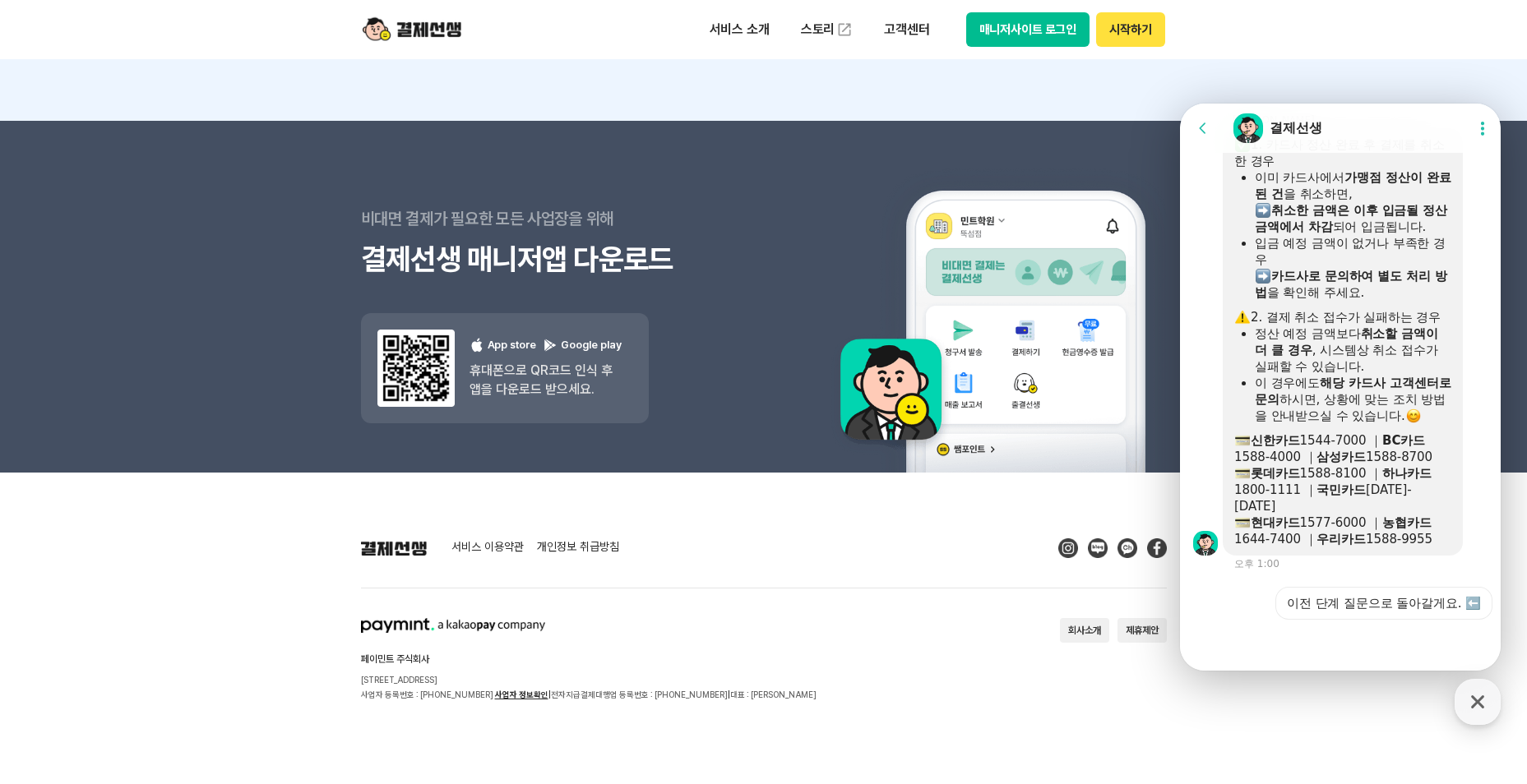
drag, startPoint x: 1398, startPoint y: 51, endPoint x: 1378, endPoint y: 59, distance: 21.5
click at [1398, 51] on header "서비스 소개 스토리 고객센터 매니저사이트 로그인 시작하기" at bounding box center [763, 29] width 1527 height 59
